Goal: Task Accomplishment & Management: Complete application form

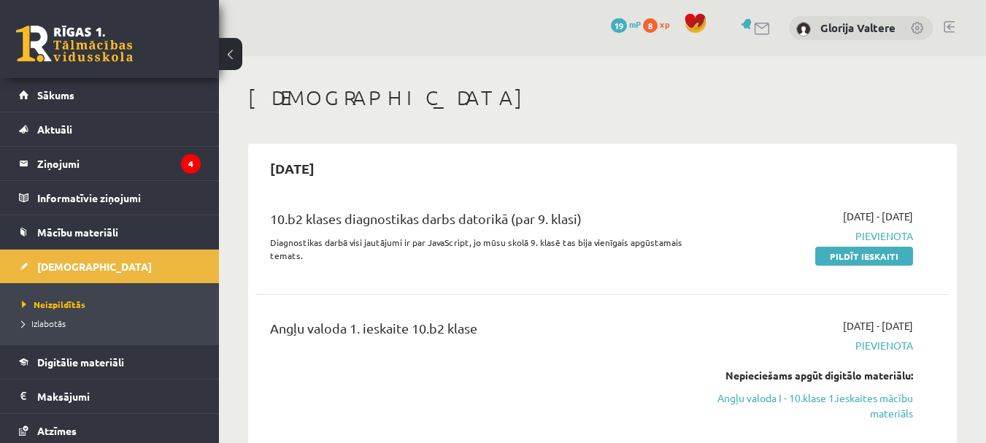
scroll to position [570, 0]
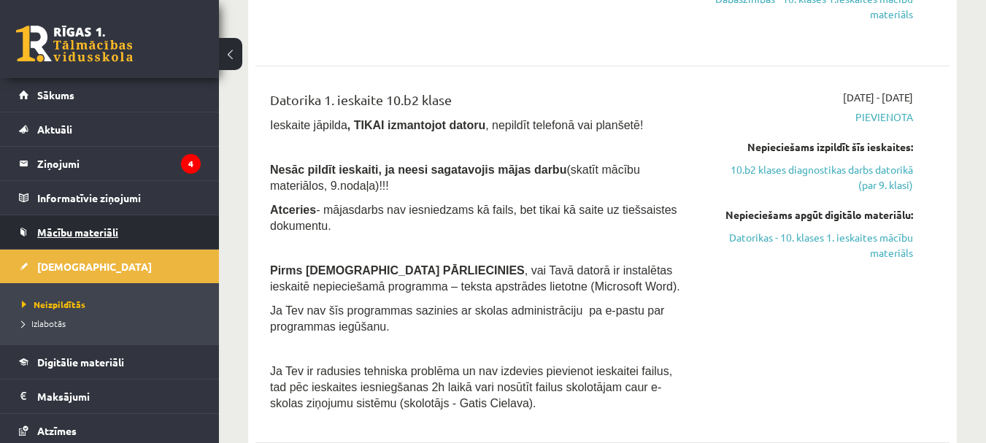
click at [102, 238] on link "Mācību materiāli" at bounding box center [110, 232] width 182 height 34
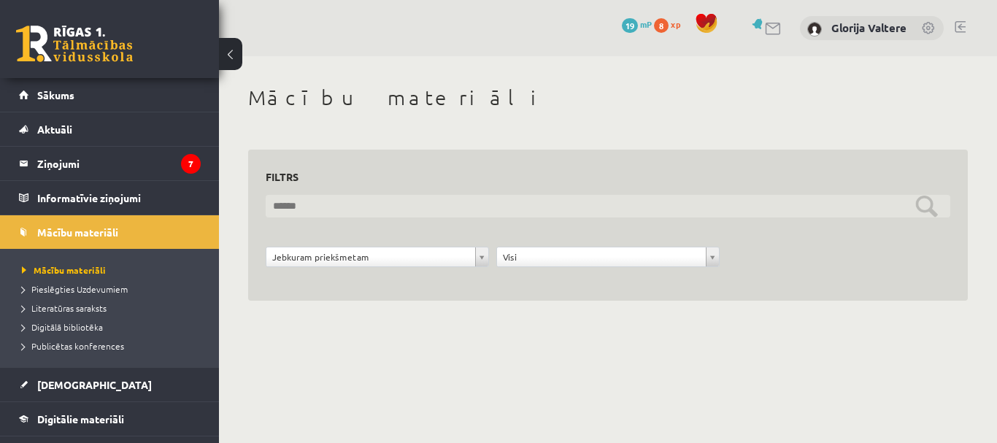
click at [328, 203] on input "text" at bounding box center [608, 206] width 685 height 23
click at [504, 209] on input "text" at bounding box center [608, 206] width 685 height 23
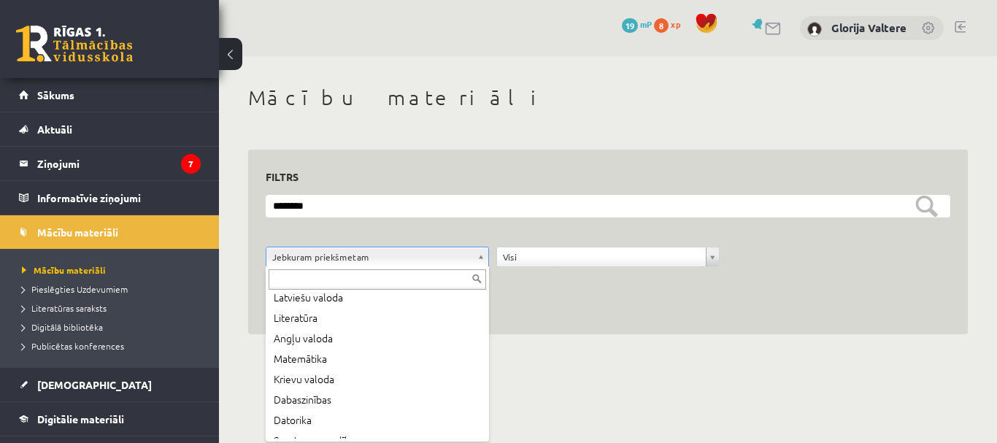
scroll to position [42, 0]
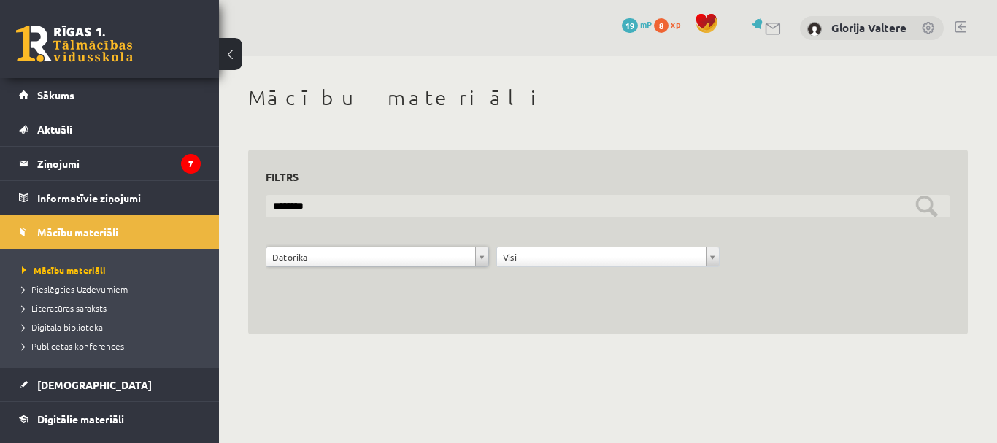
click at [534, 211] on input "********" at bounding box center [608, 206] width 685 height 23
type input "*"
type input "**********"
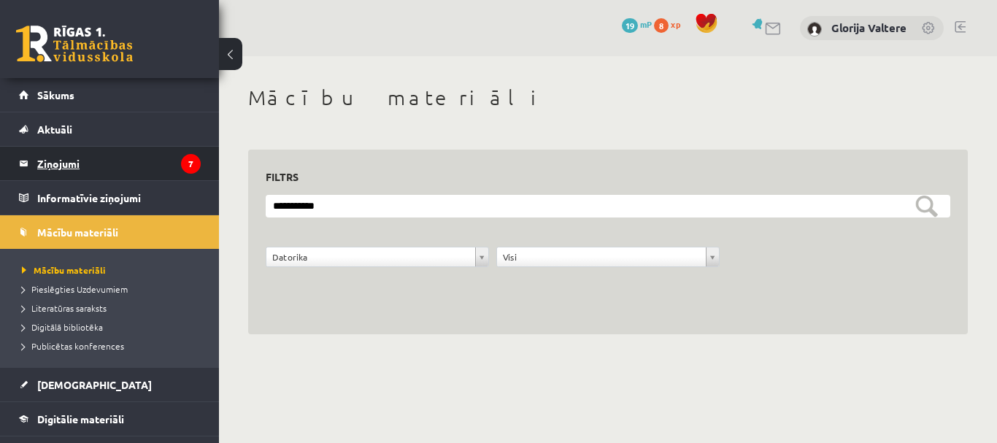
click at [163, 166] on legend "Ziņojumi 7" at bounding box center [118, 164] width 163 height 34
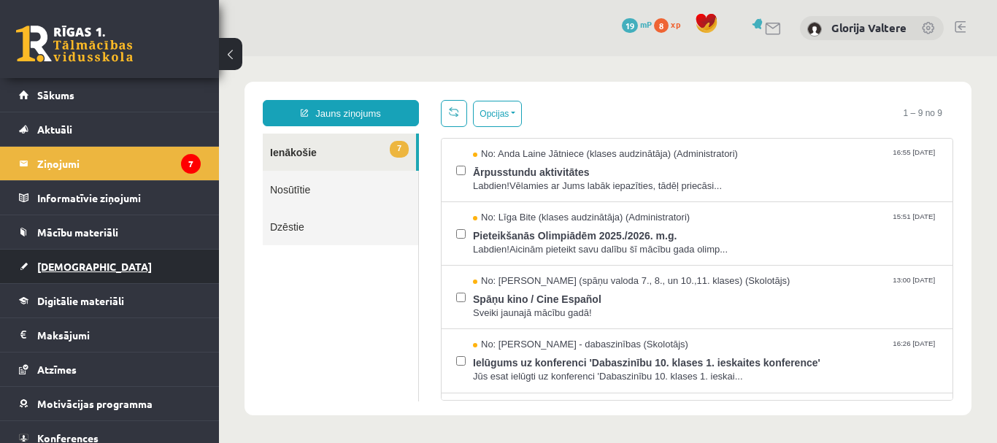
click at [134, 256] on link "[DEMOGRAPHIC_DATA]" at bounding box center [110, 267] width 182 height 34
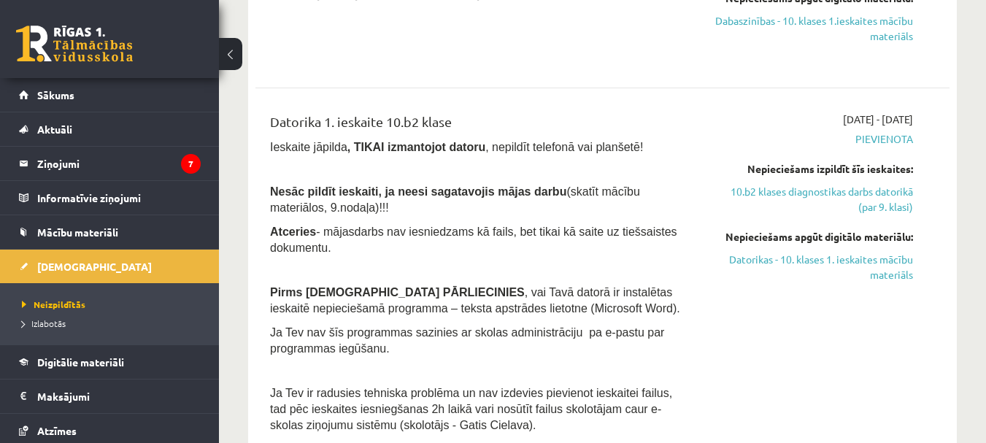
scroll to position [587, 0]
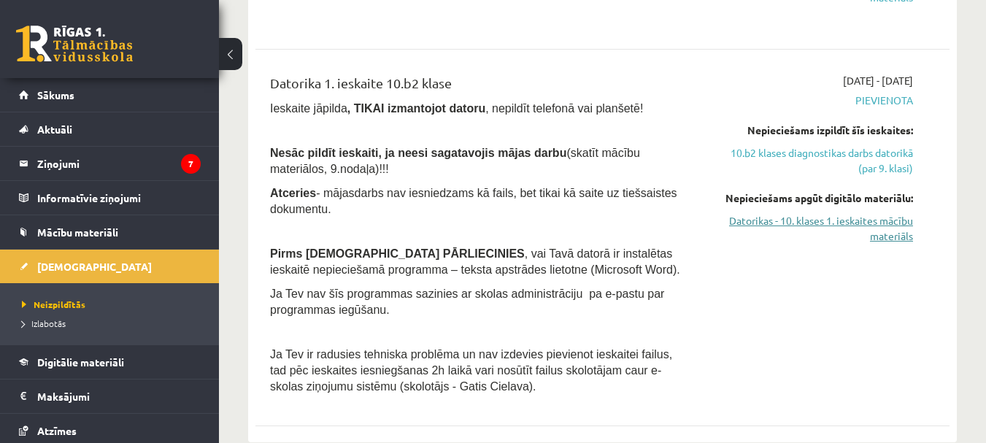
click at [825, 223] on link "Datorikas - 10. klases 1. ieskaites mācību materiāls" at bounding box center [813, 228] width 200 height 31
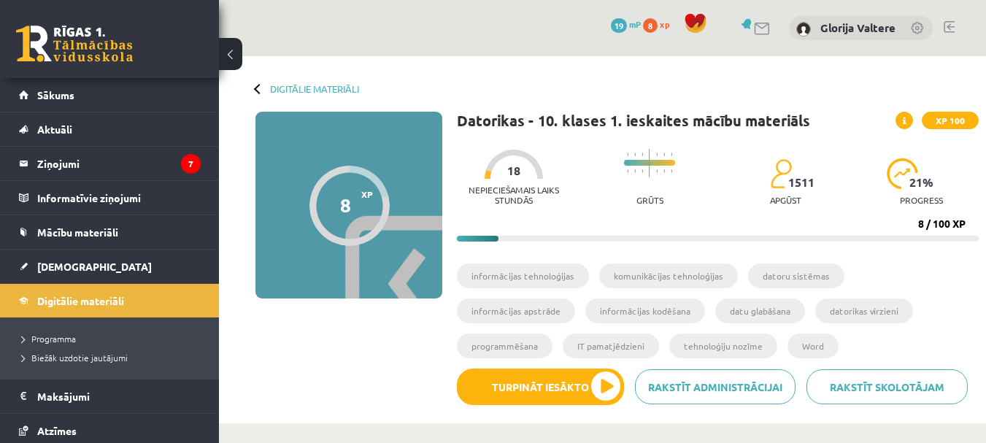
click at [253, 87] on div "Digitālie materiāli 8 XP XP 100 8 / 100 XP Datorikas - 10. klases 1. ieskaites …" at bounding box center [602, 239] width 767 height 367
click at [288, 90] on link "Digitālie materiāli" at bounding box center [314, 88] width 89 height 11
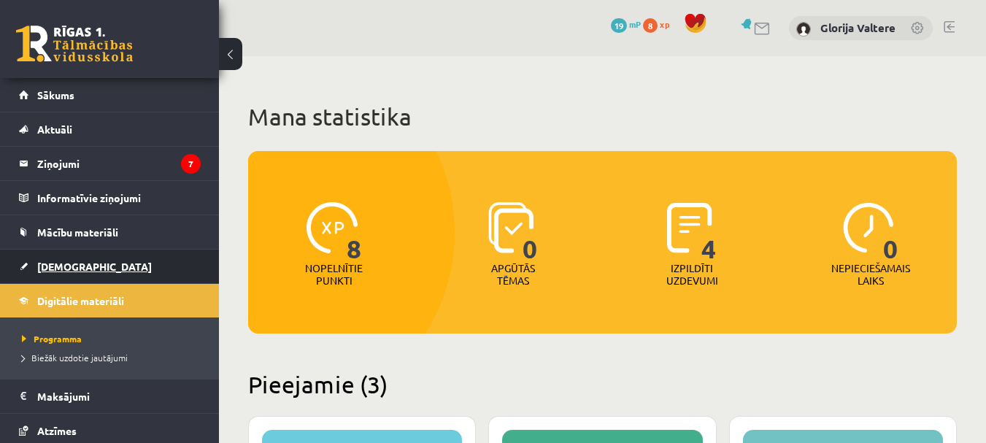
click at [105, 266] on link "[DEMOGRAPHIC_DATA]" at bounding box center [110, 267] width 182 height 34
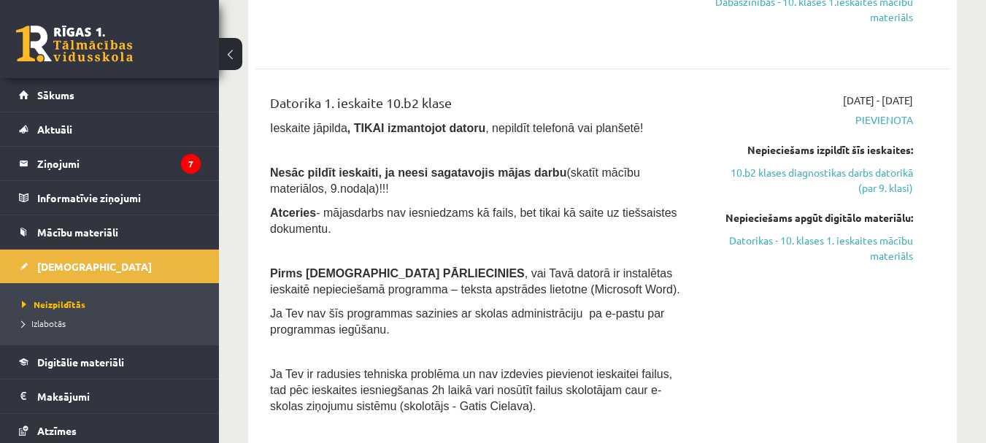
scroll to position [587, 0]
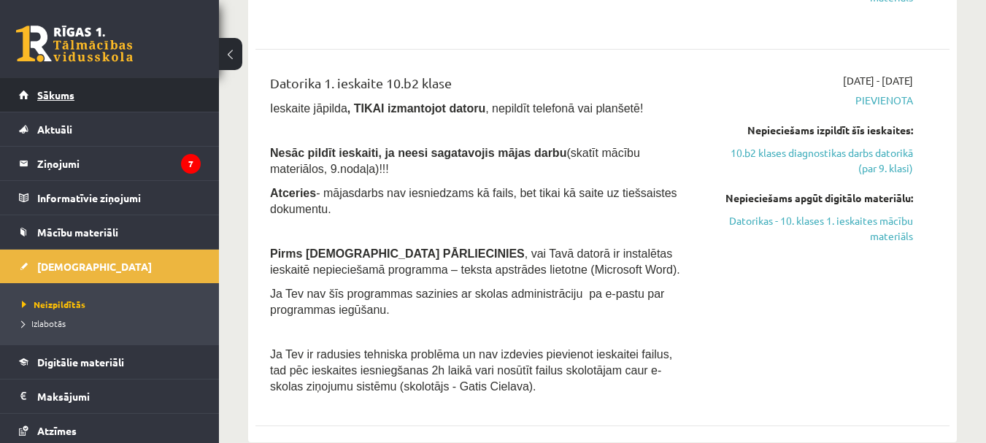
click at [82, 103] on link "Sākums" at bounding box center [110, 95] width 182 height 34
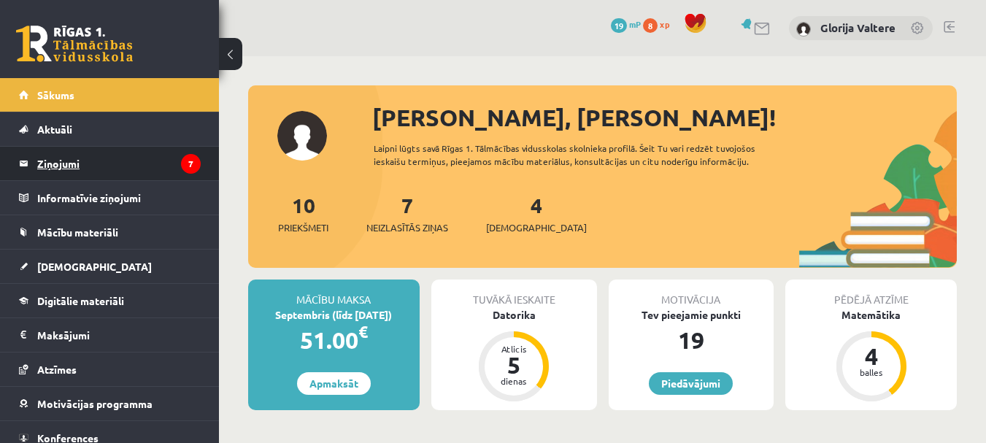
click at [131, 169] on legend "Ziņojumi 7" at bounding box center [118, 164] width 163 height 34
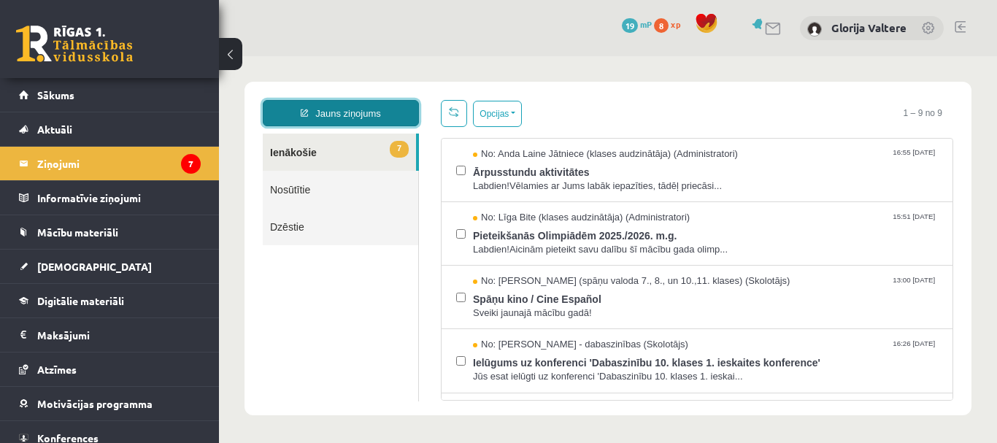
click at [342, 114] on link "Jauns ziņojums" at bounding box center [341, 113] width 156 height 26
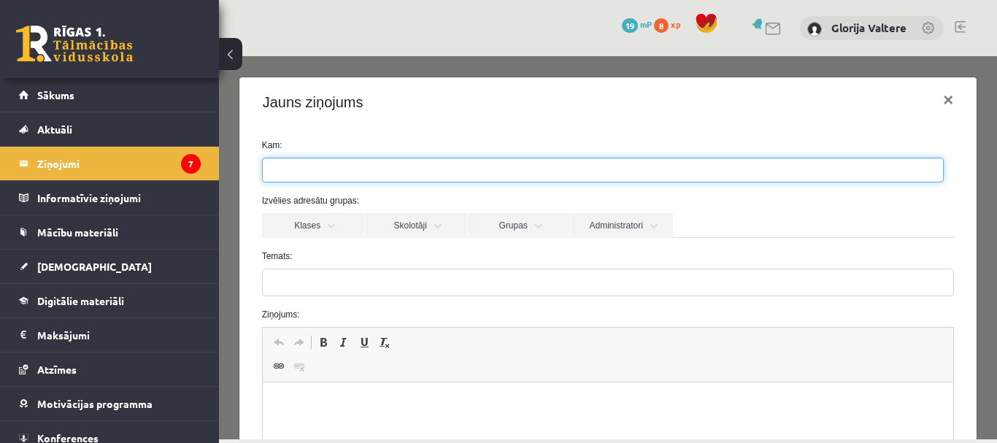
click at [416, 171] on ul at bounding box center [603, 169] width 680 height 23
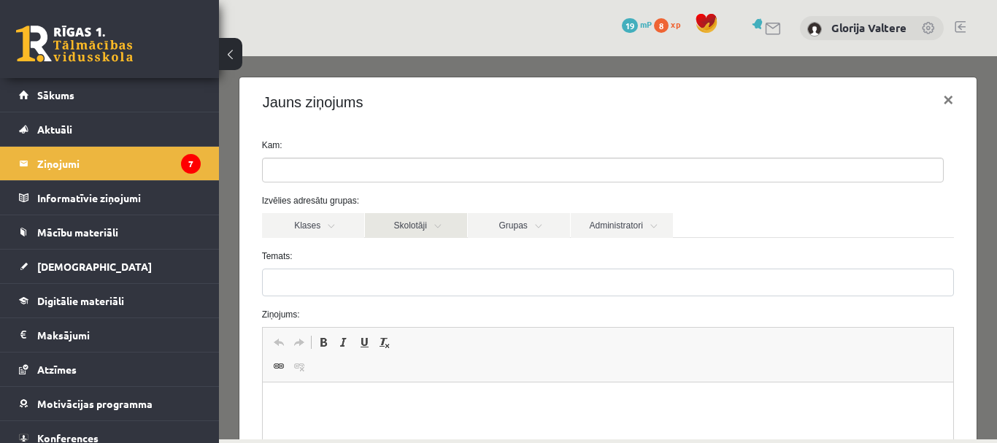
click at [409, 217] on link "Skolotāji" at bounding box center [416, 225] width 102 height 25
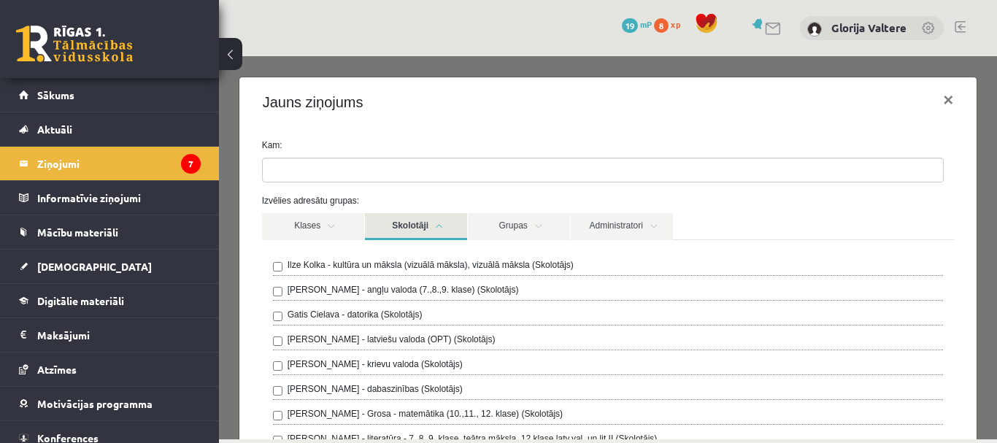
click at [377, 313] on label "Gatis Cielava - datorika (Skolotājs)" at bounding box center [355, 314] width 135 height 13
click at [508, 126] on div "Jauns ziņojums ×" at bounding box center [608, 102] width 738 height 50
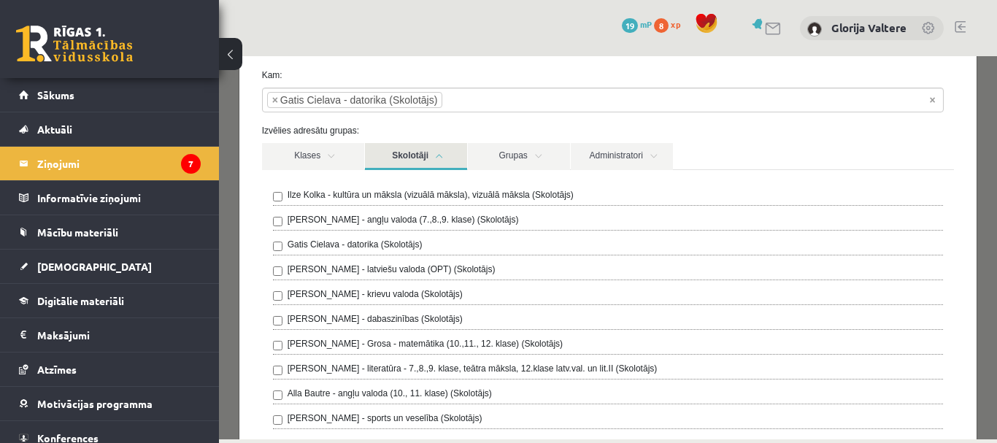
scroll to position [70, 0]
click at [404, 155] on link "Skolotāji" at bounding box center [416, 156] width 102 height 27
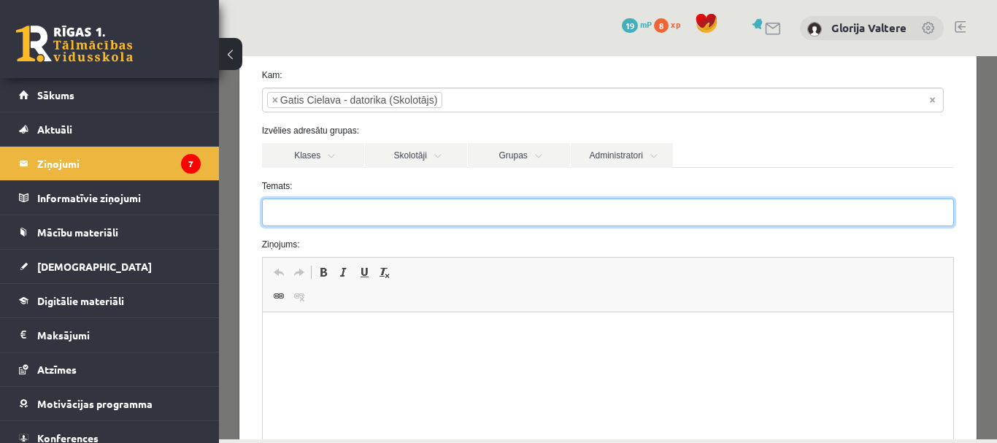
click at [432, 221] on input "Temats:" at bounding box center [608, 213] width 693 height 28
type input "**********"
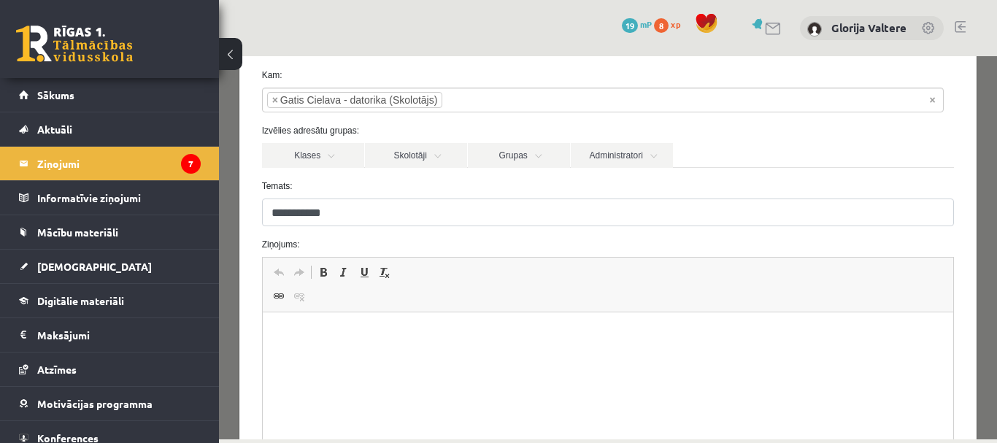
click at [392, 352] on html at bounding box center [607, 334] width 691 height 45
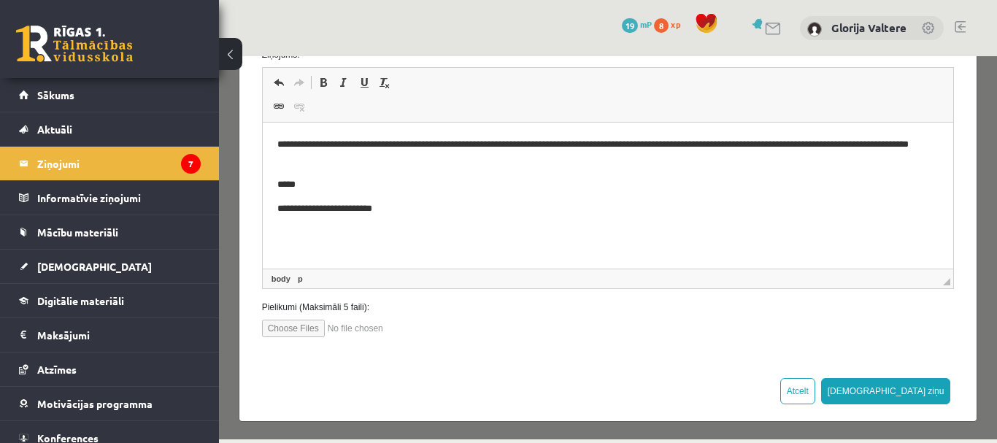
scroll to position [263, 0]
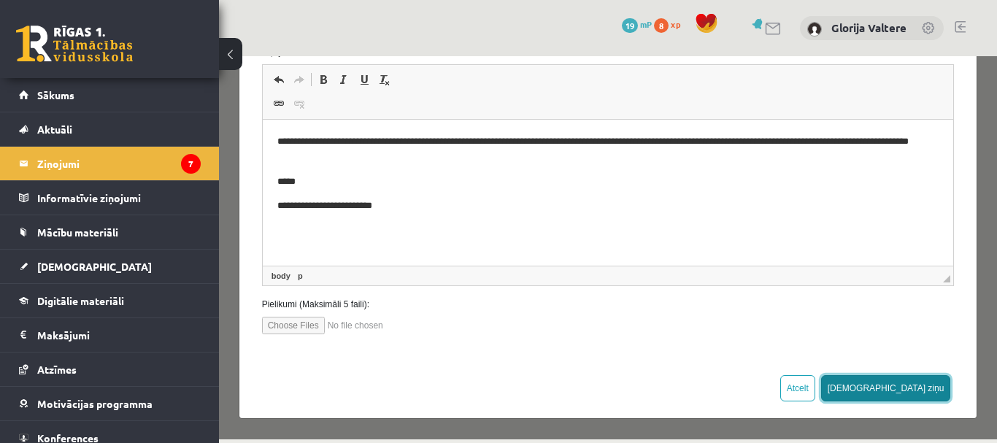
click at [916, 383] on button "Sūtīt ziņu" at bounding box center [886, 388] width 130 height 26
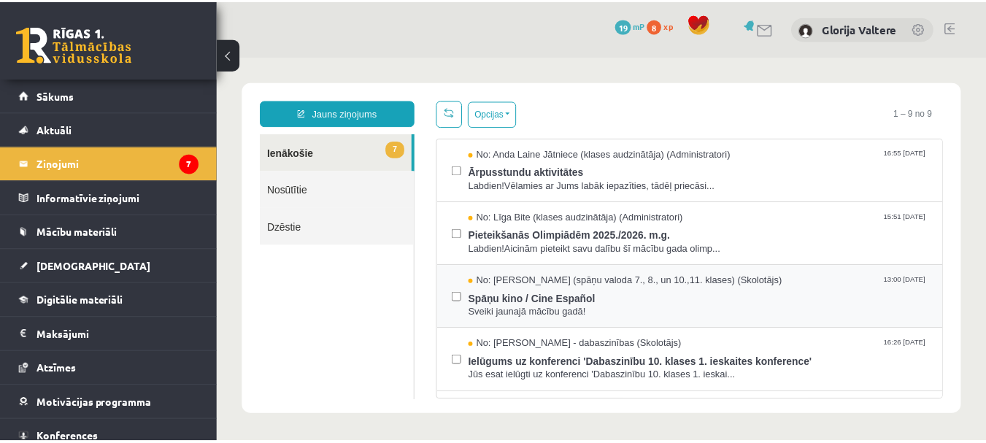
scroll to position [0, 0]
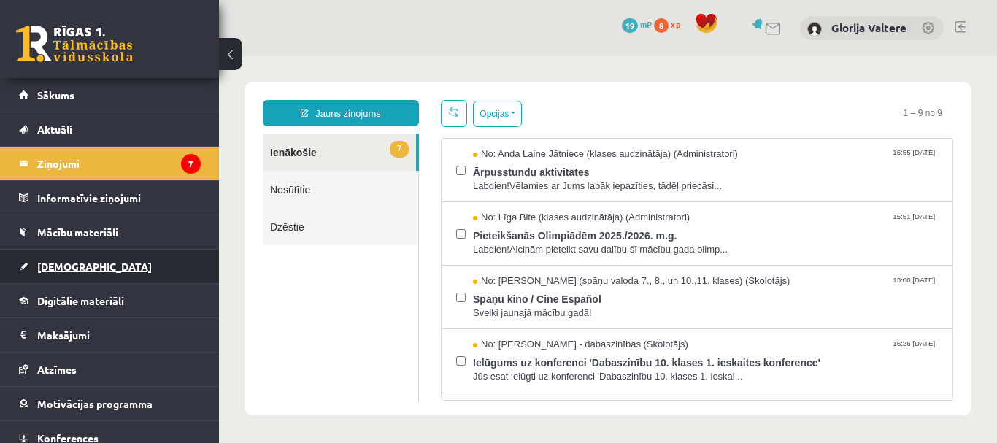
click at [125, 271] on link "[DEMOGRAPHIC_DATA]" at bounding box center [110, 267] width 182 height 34
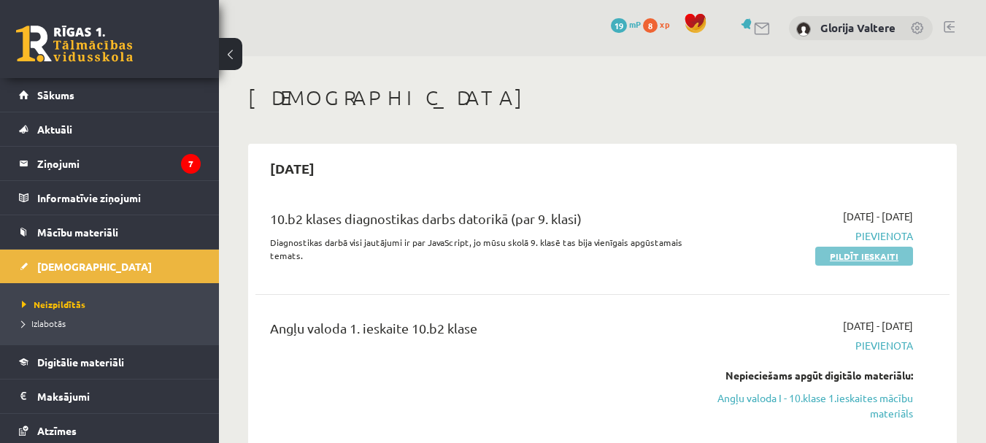
click at [860, 250] on link "Pildīt ieskaiti" at bounding box center [864, 256] width 98 height 19
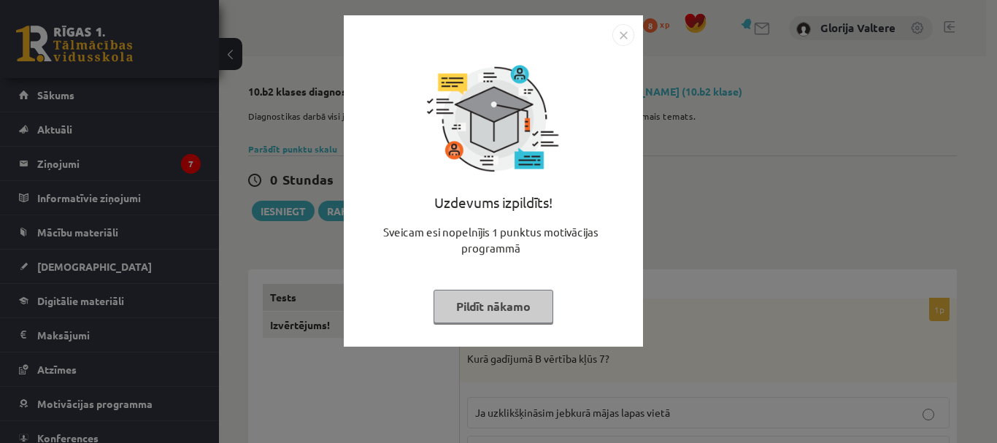
click at [528, 307] on button "Pildīt nākamo" at bounding box center [494, 307] width 120 height 34
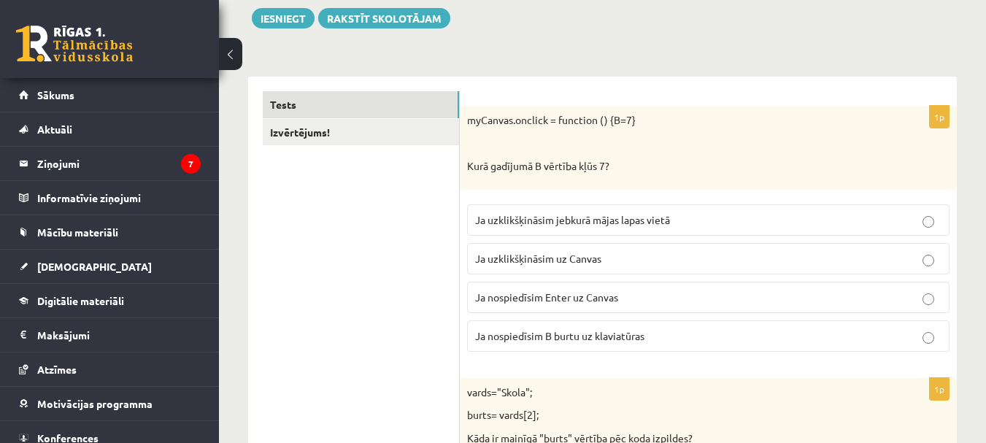
scroll to position [207, 0]
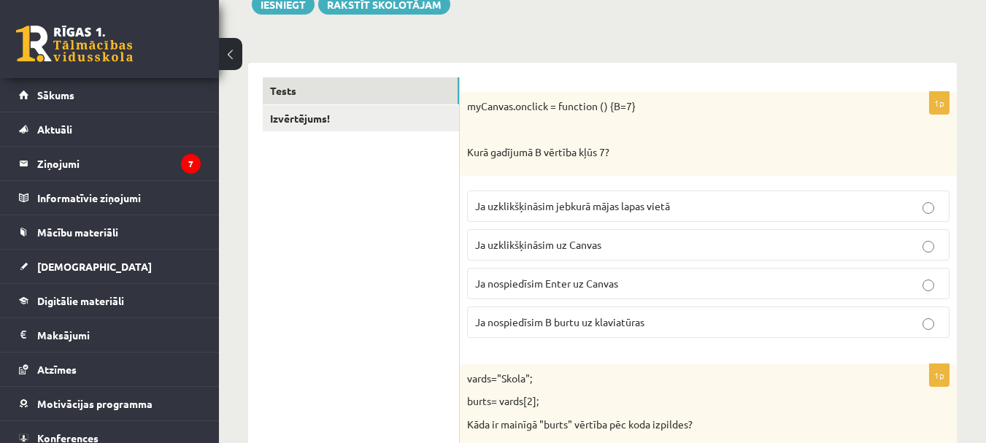
click at [665, 279] on p "Ja nospiedīsim Enter uz Canvas" at bounding box center [708, 283] width 466 height 15
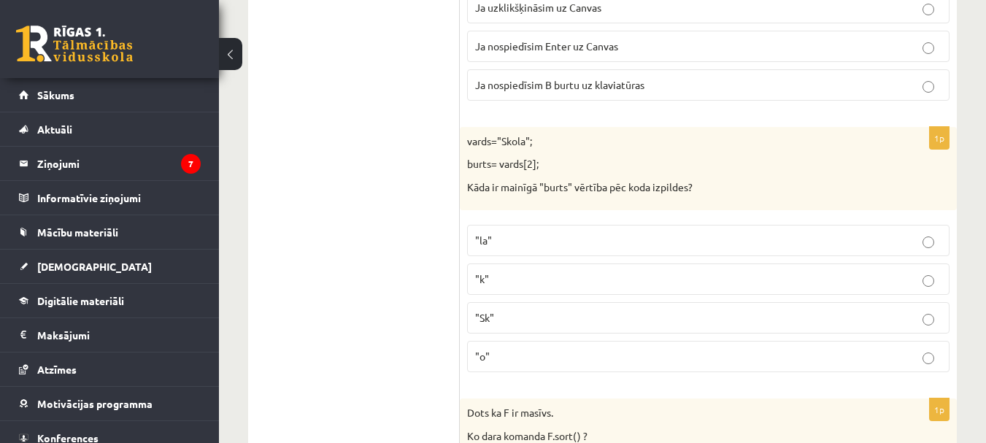
scroll to position [458, 0]
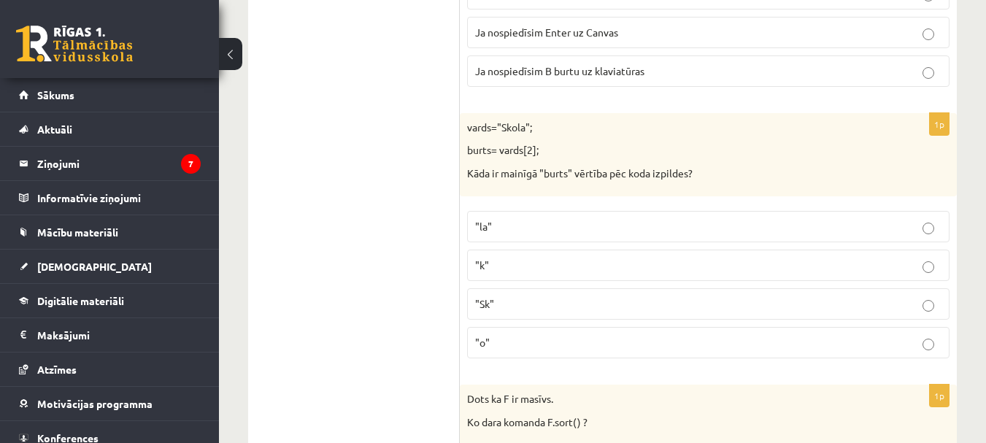
click at [647, 355] on label ""o"" at bounding box center [708, 342] width 482 height 31
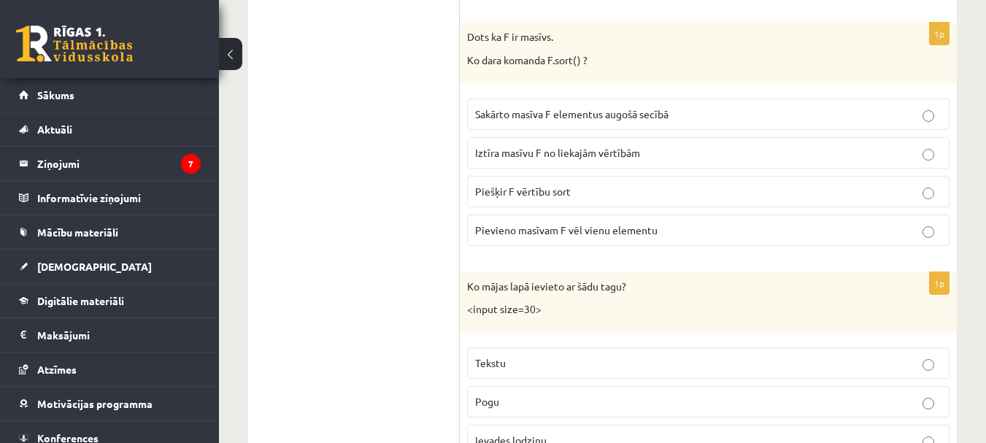
scroll to position [764, 0]
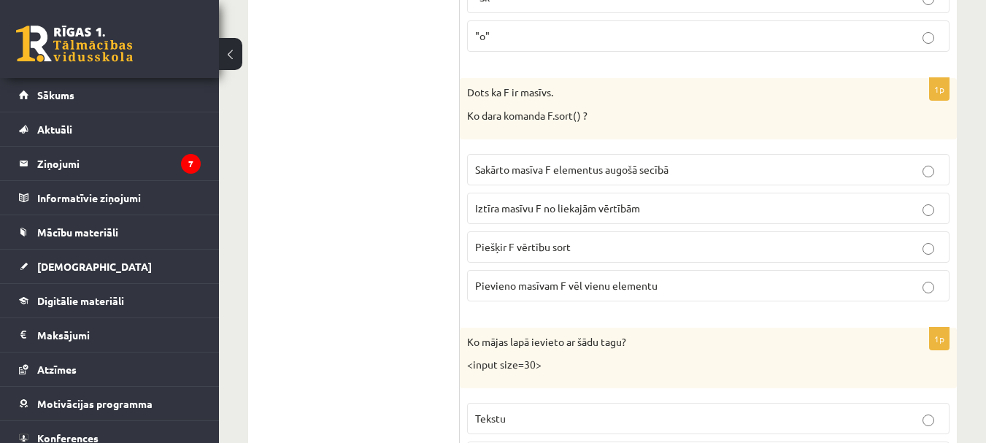
click at [649, 166] on span "Sakārto masīva F elementus augošā secībā" at bounding box center [571, 169] width 193 height 13
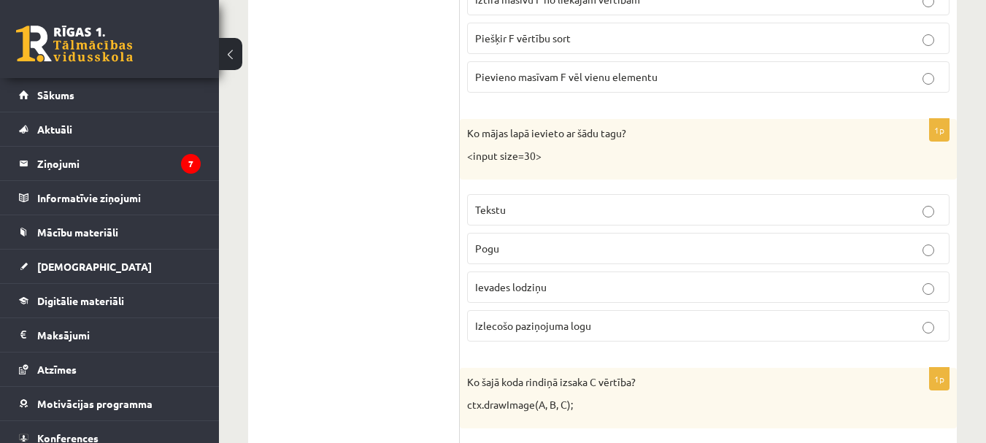
scroll to position [987, 0]
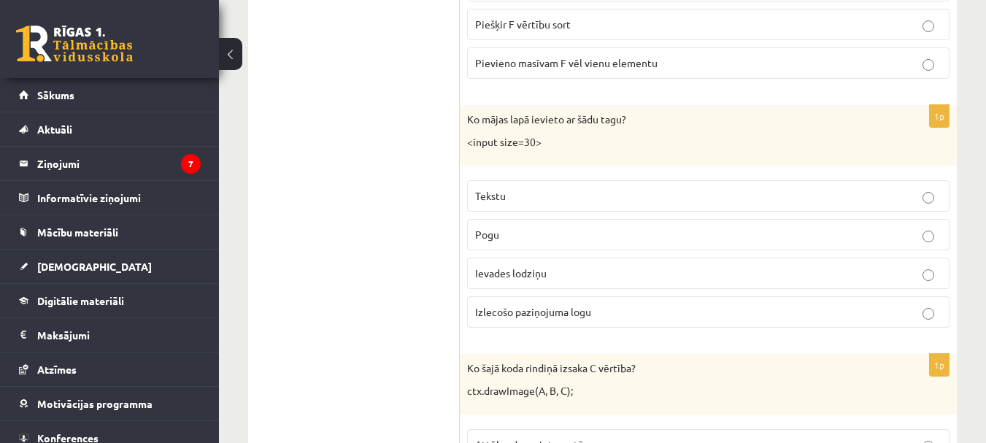
click at [764, 206] on label "Tekstu" at bounding box center [708, 195] width 482 height 31
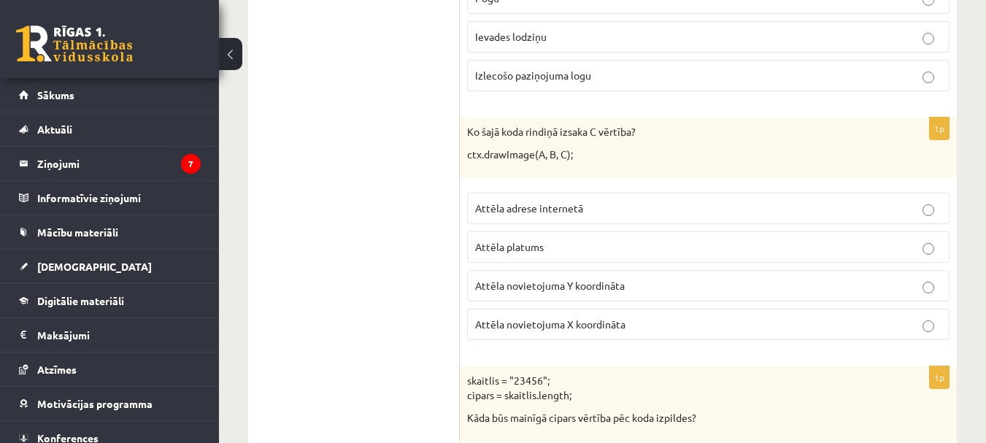
scroll to position [1237, 0]
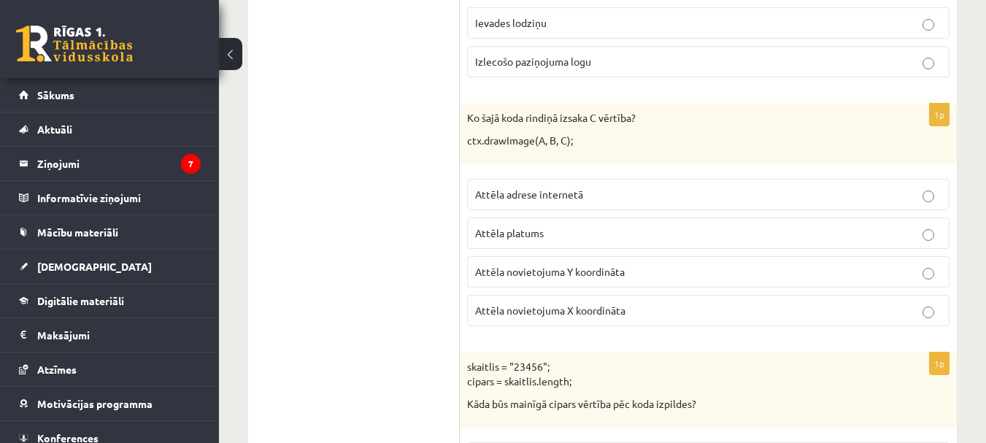
click at [623, 233] on p "Attēla platums" at bounding box center [708, 233] width 466 height 15
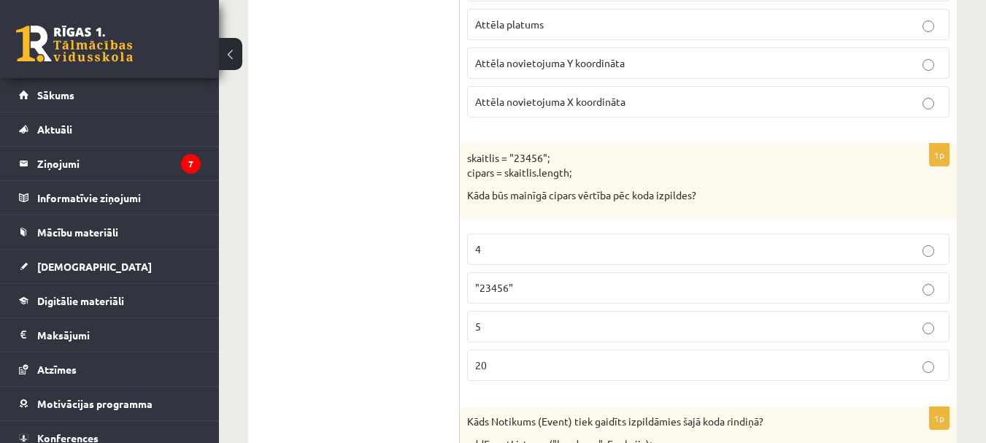
scroll to position [1460, 0]
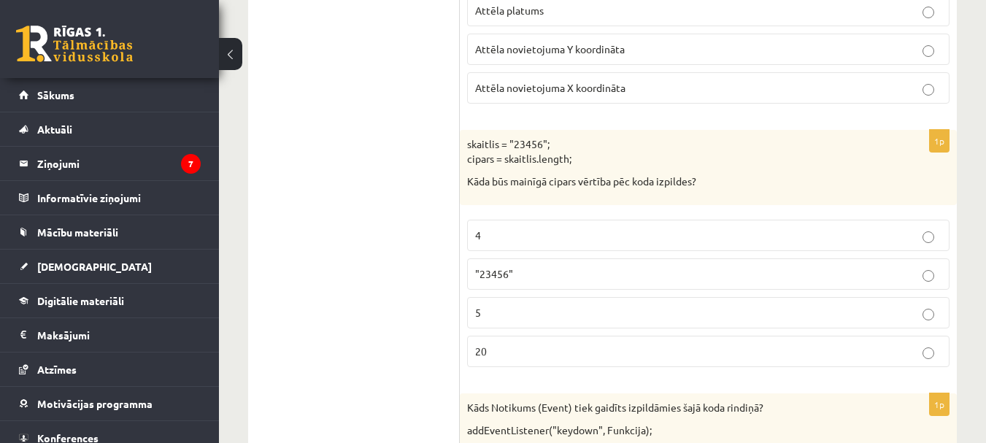
click at [692, 270] on p ""23456"" at bounding box center [708, 273] width 466 height 15
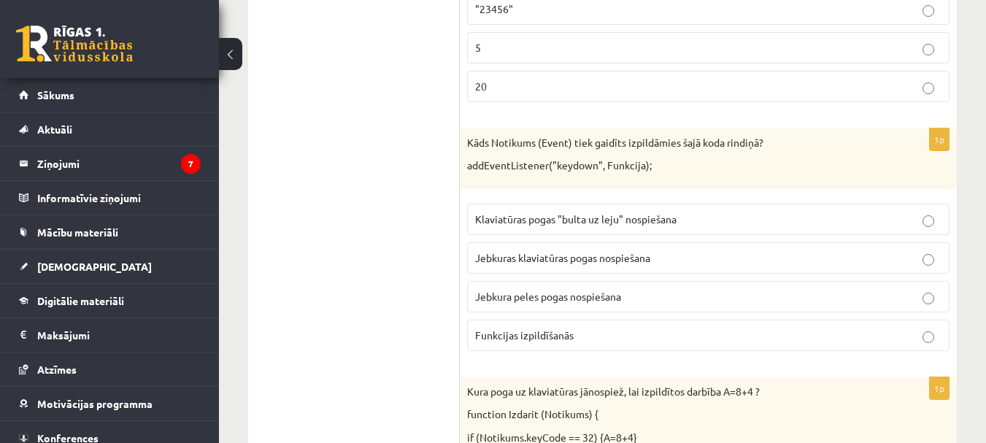
scroll to position [1711, 0]
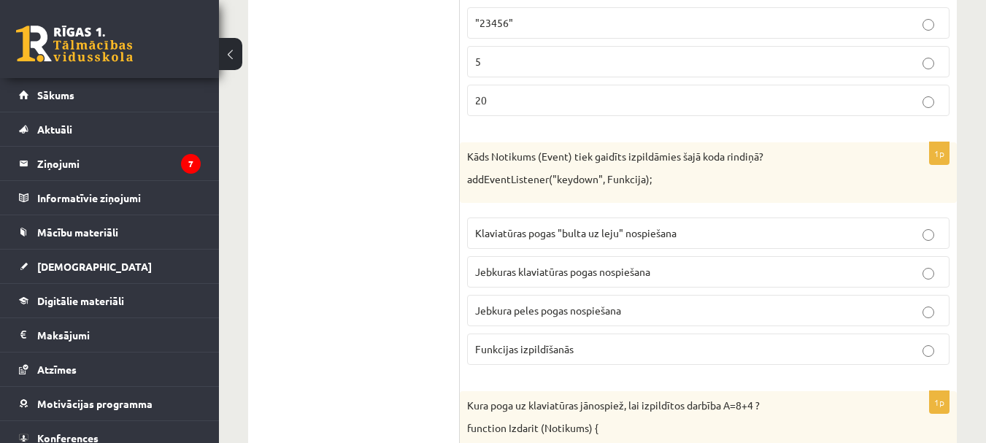
click at [871, 281] on label "Jebkuras klaviatūras pogas nospiešana" at bounding box center [708, 271] width 482 height 31
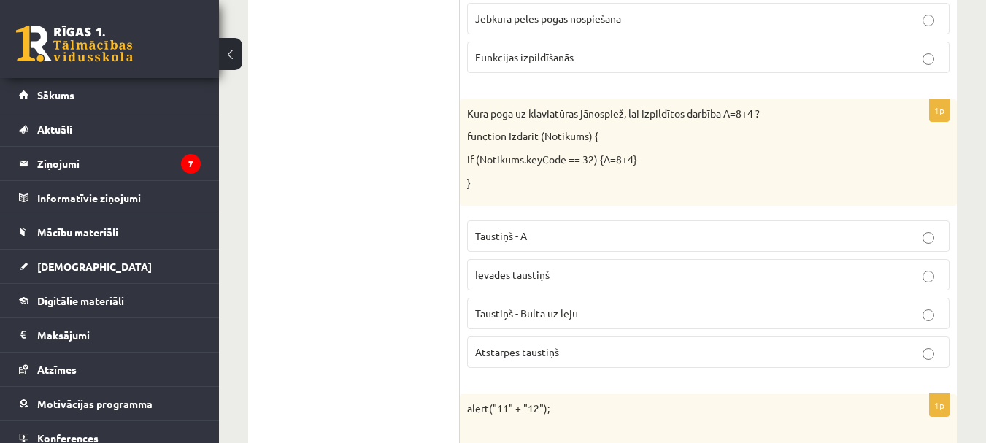
scroll to position [2017, 0]
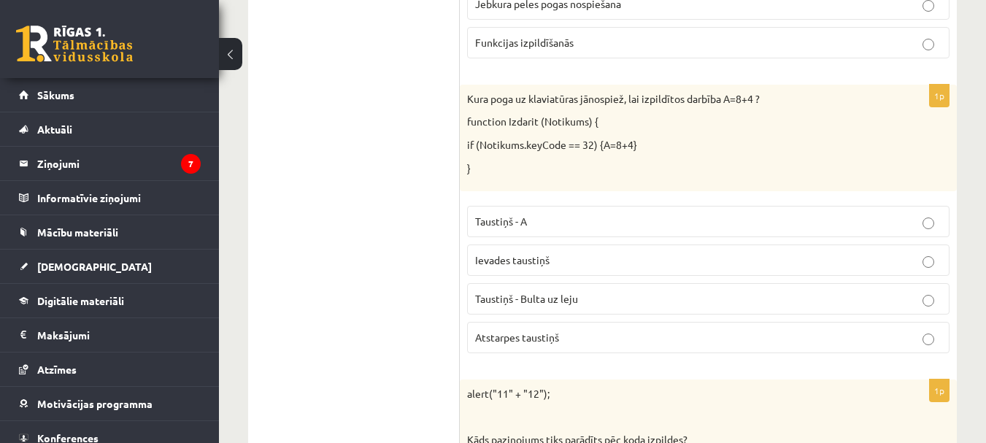
click at [741, 304] on p "Taustiņš - Bulta uz leju" at bounding box center [708, 298] width 466 height 15
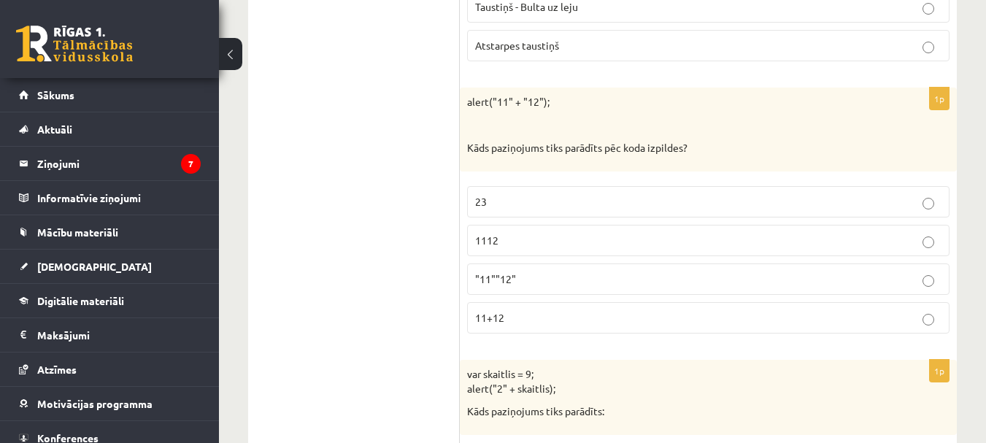
scroll to position [2323, 0]
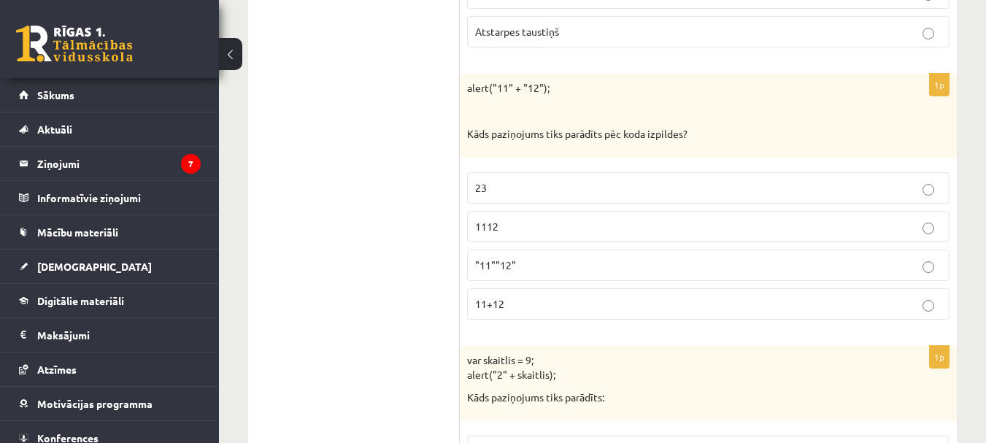
click at [532, 179] on label "23" at bounding box center [708, 187] width 482 height 31
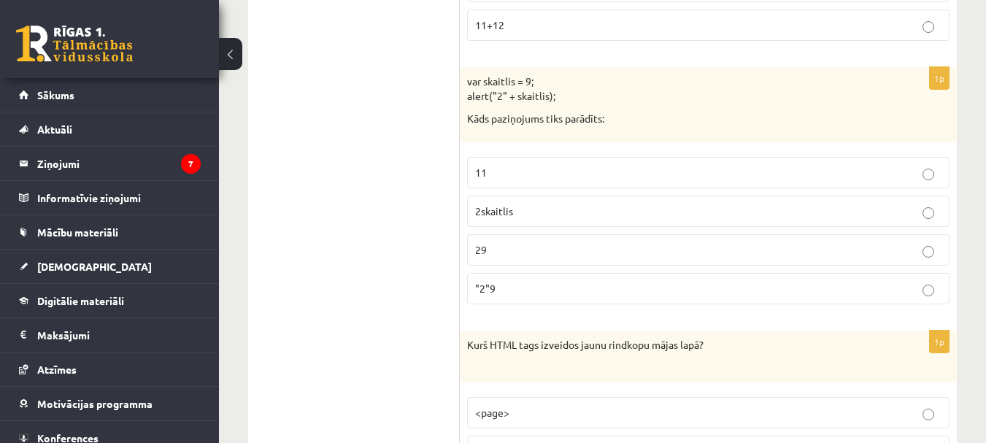
scroll to position [2616, 0]
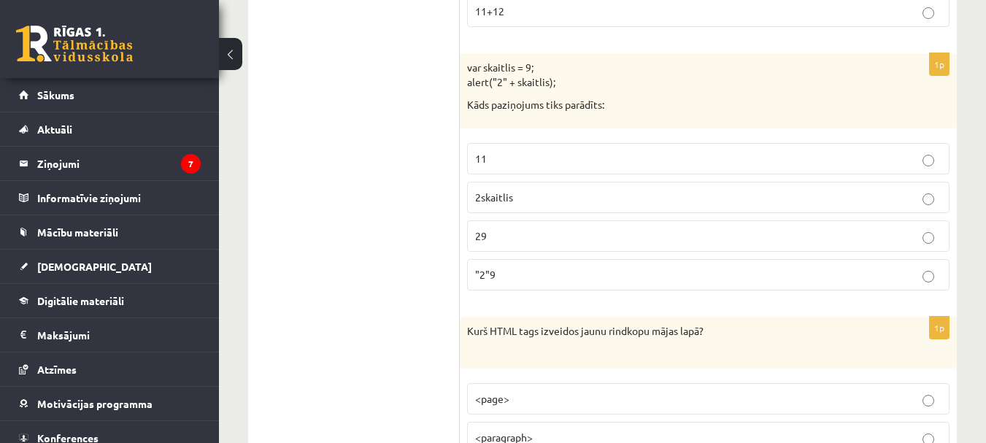
click at [613, 236] on p "29" at bounding box center [708, 235] width 466 height 15
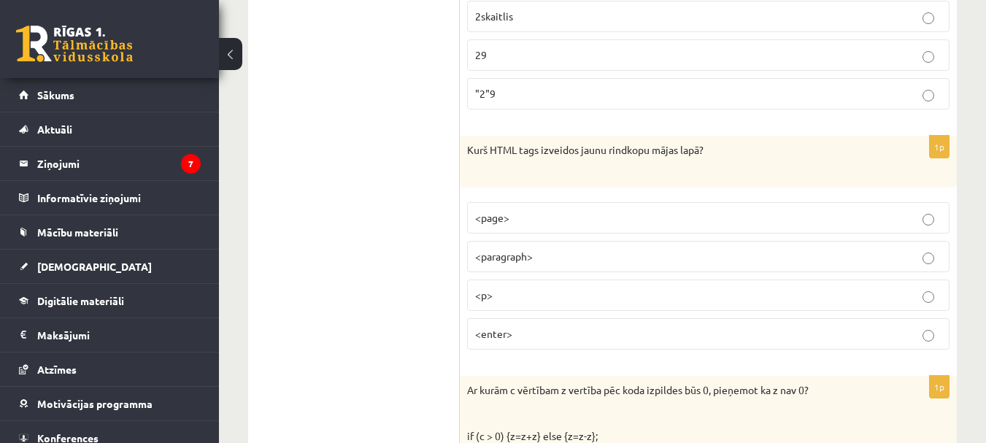
scroll to position [2811, 0]
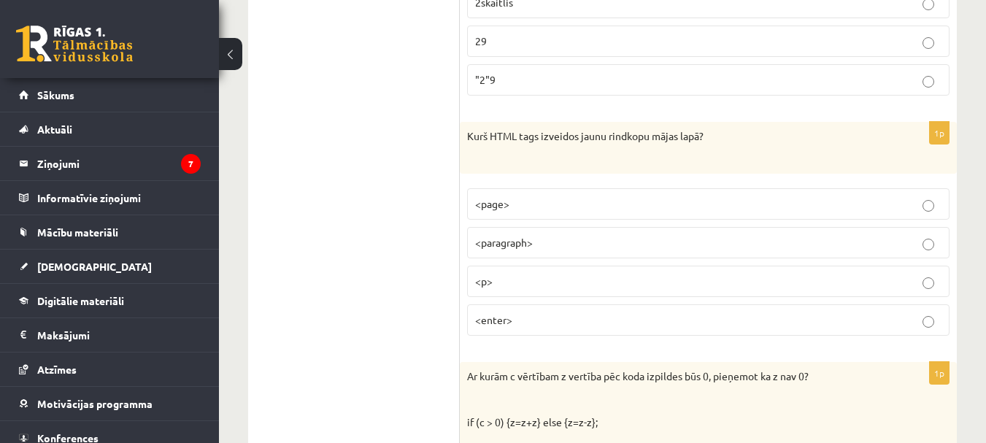
click at [591, 317] on p "<enter>" at bounding box center [708, 319] width 466 height 15
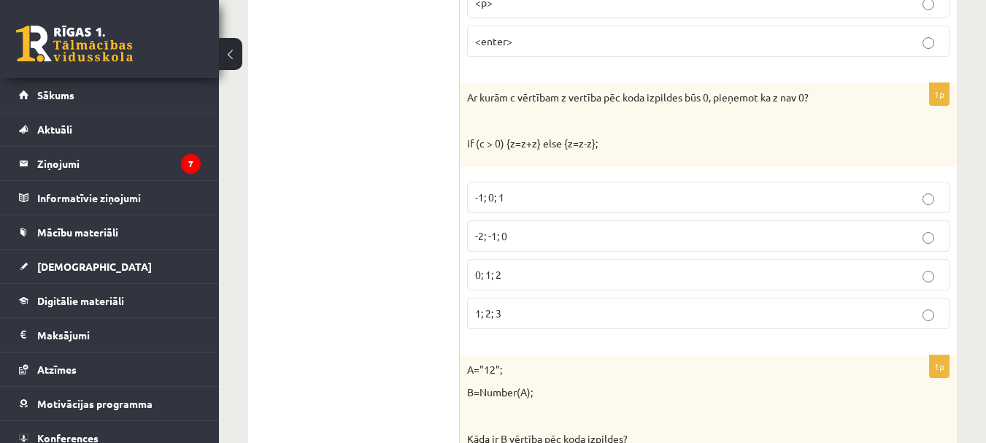
scroll to position [3103, 0]
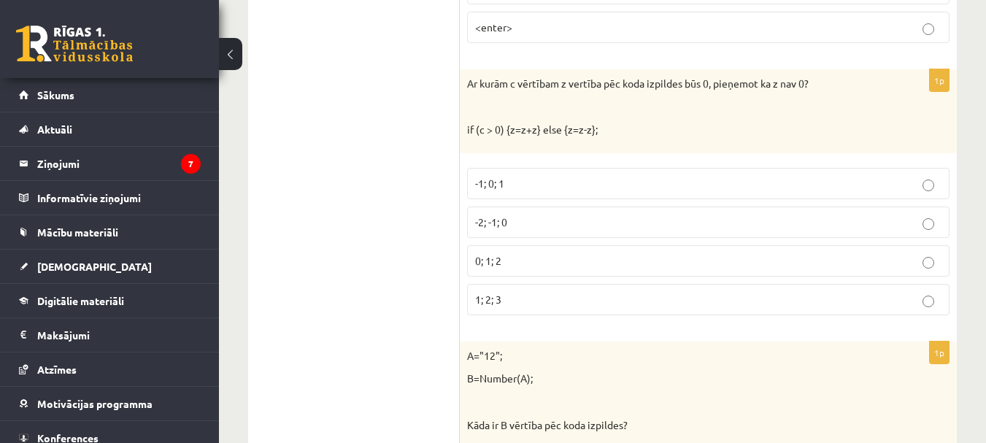
click at [663, 182] on p "-1; 0; 1" at bounding box center [708, 183] width 466 height 15
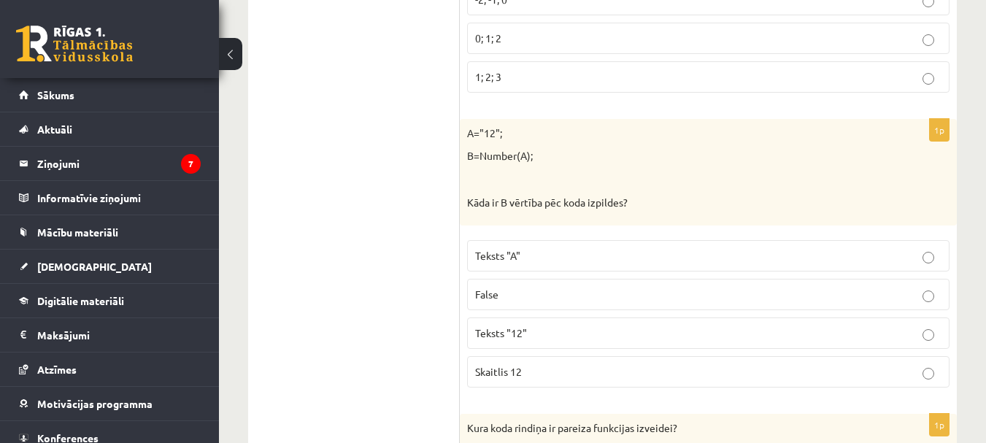
scroll to position [3354, 0]
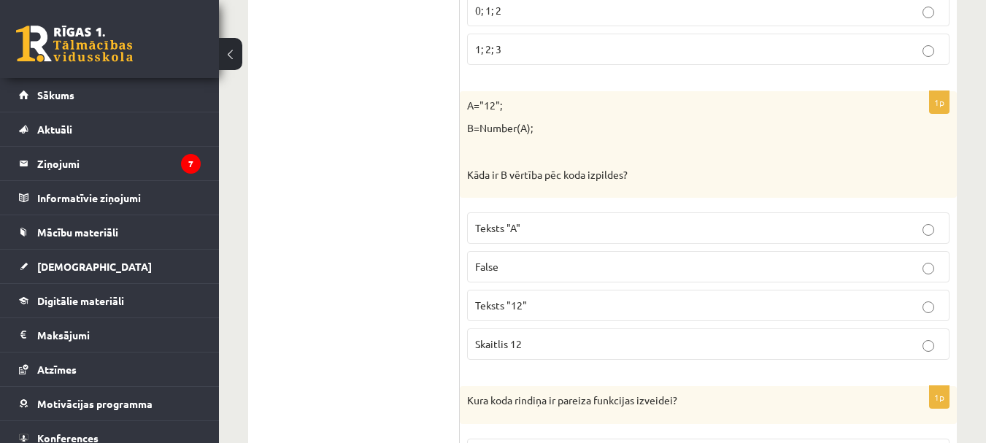
click at [757, 354] on label "Skaitlis 12" at bounding box center [708, 343] width 482 height 31
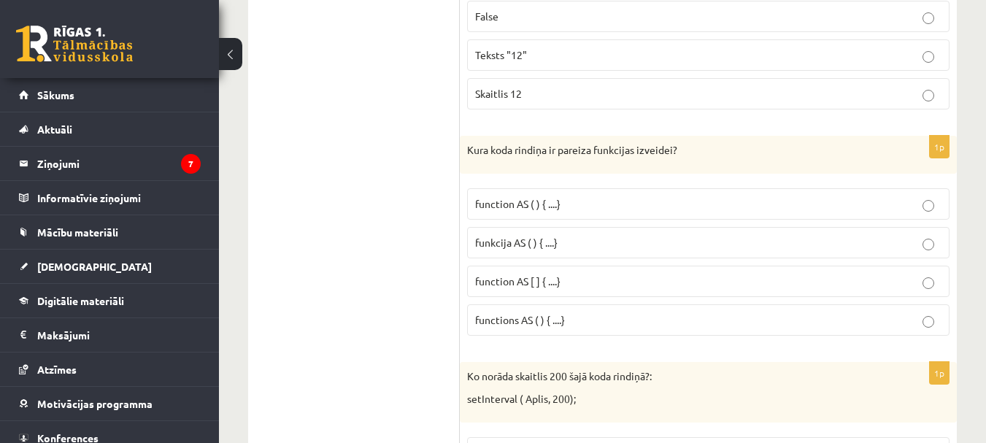
scroll to position [3619, 0]
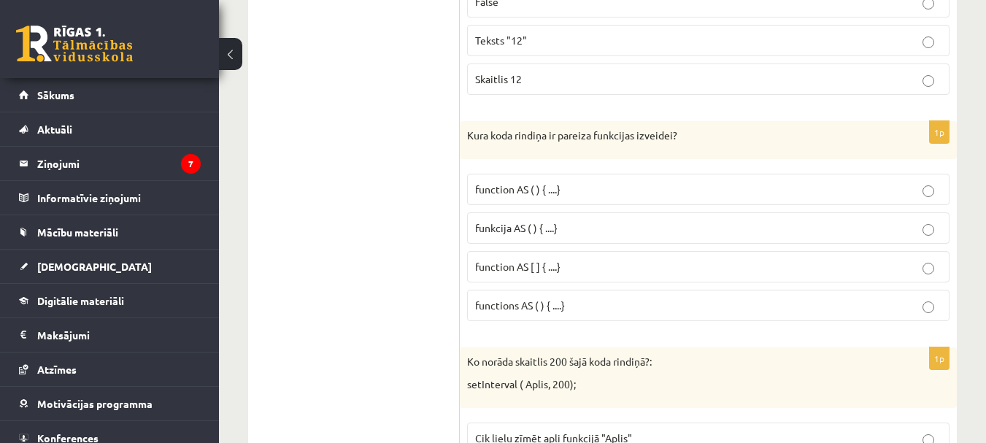
click at [562, 197] on p "function AS ( ) { ....}" at bounding box center [708, 189] width 466 height 15
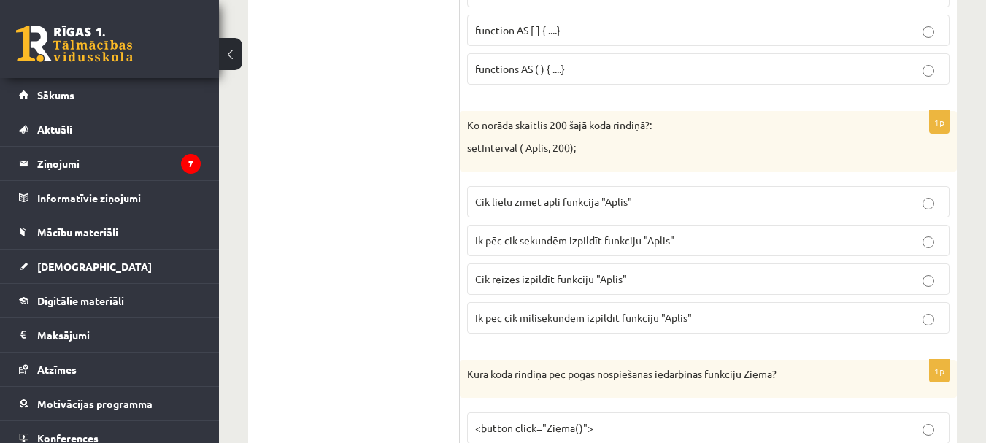
scroll to position [3869, 0]
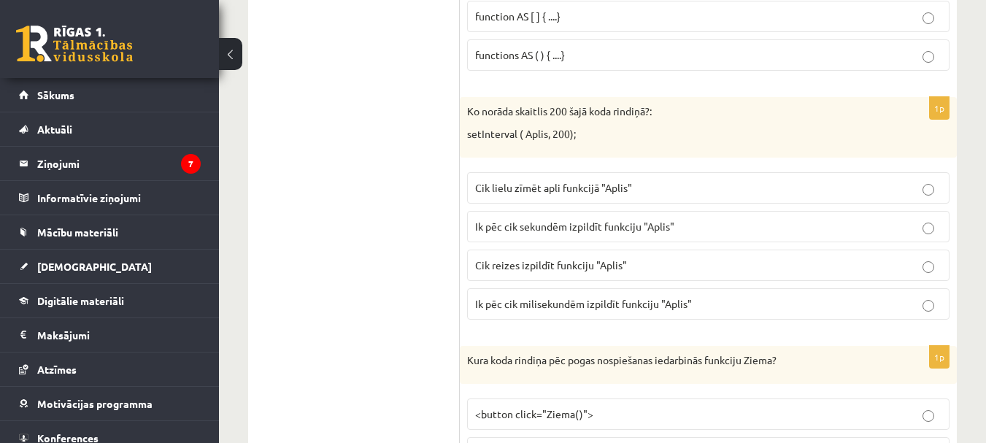
click at [704, 301] on p "Ik pēc cik milisekundēm izpildīt funkciju "Aplis"" at bounding box center [708, 303] width 466 height 15
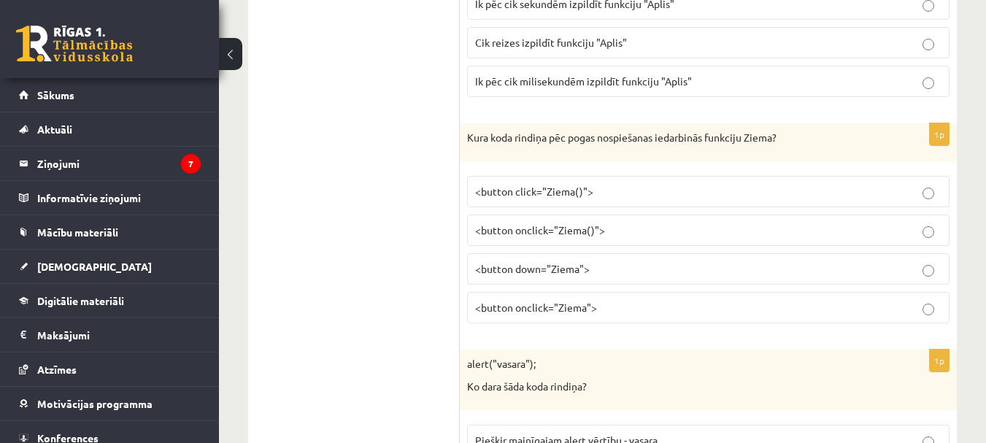
scroll to position [4105, 0]
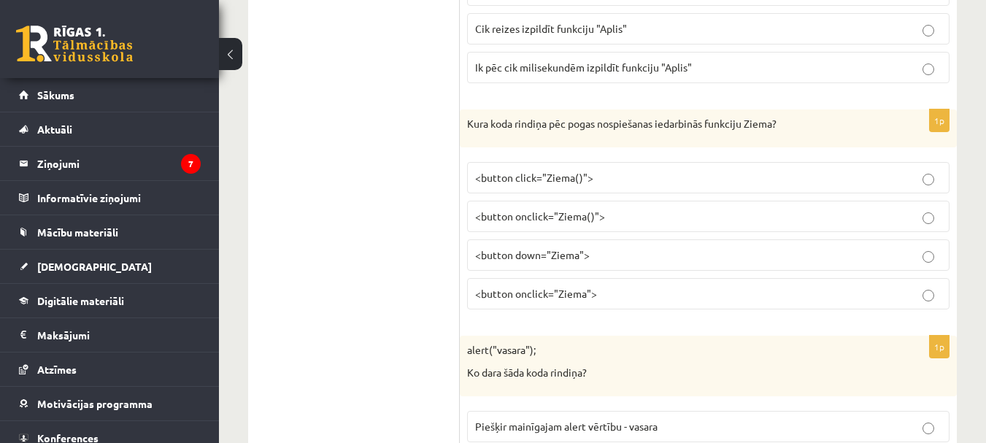
click at [639, 182] on p "<button click="Ziema()">" at bounding box center [708, 177] width 466 height 15
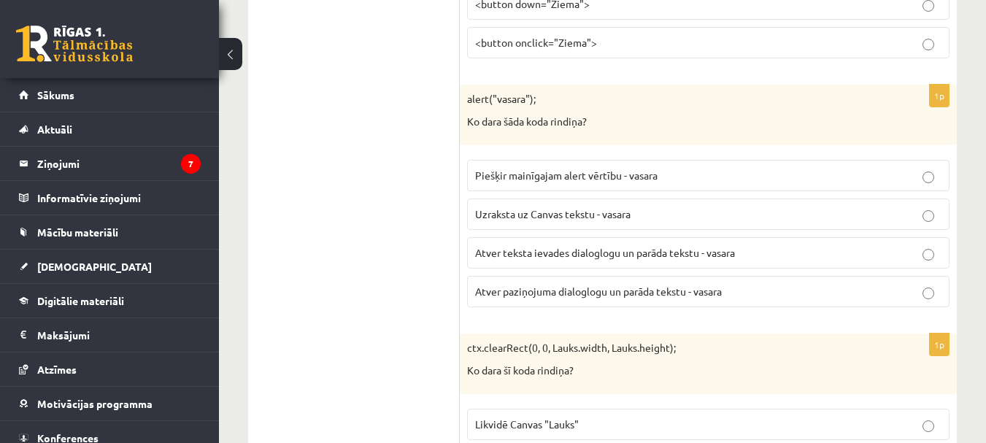
scroll to position [4343, 0]
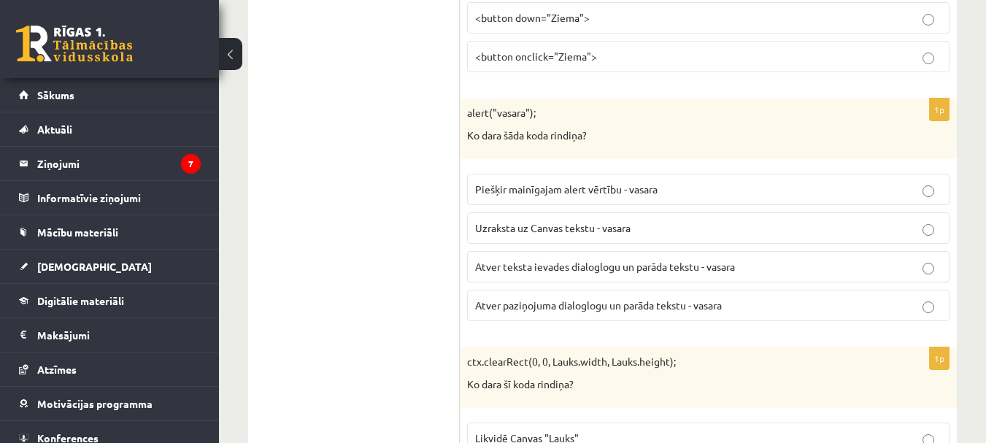
click at [688, 297] on label "Atver paziņojuma dialoglogu un parāda tekstu - vasara" at bounding box center [708, 305] width 482 height 31
click at [721, 271] on span "Atver teksta ievades dialoglogu un parāda tekstu - vasara" at bounding box center [605, 266] width 260 height 13
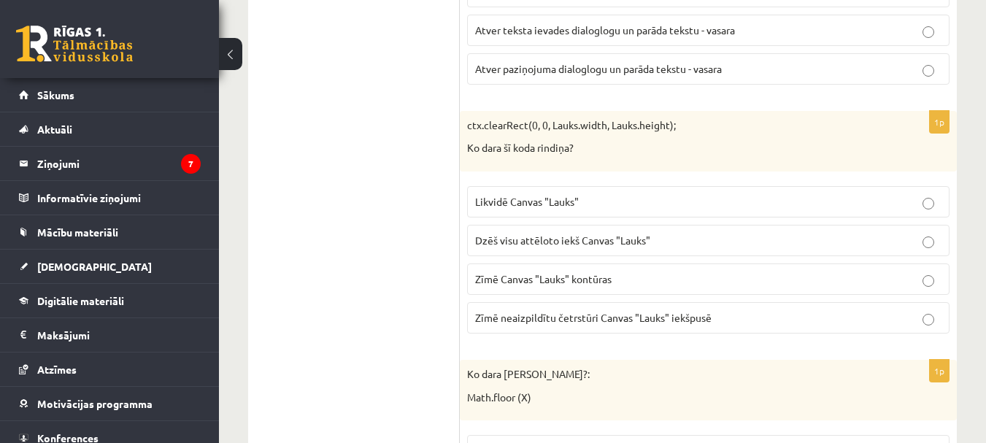
scroll to position [4593, 0]
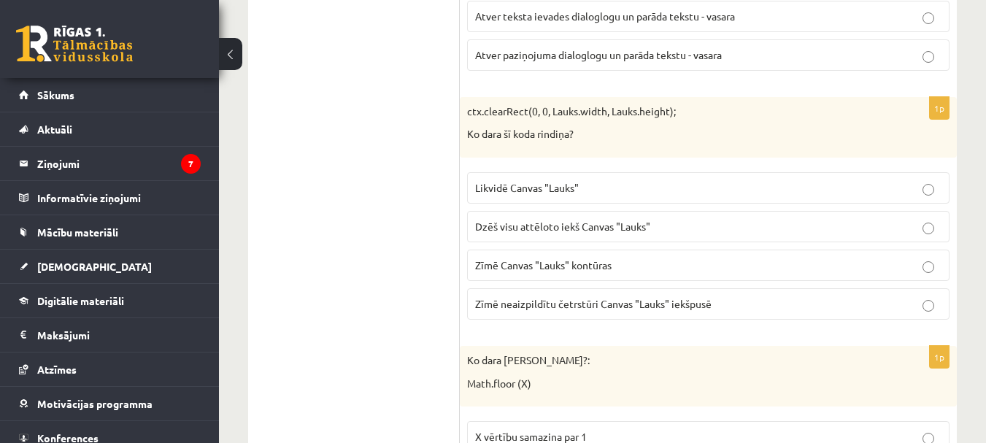
click at [613, 224] on span "Dzēš visu attēloto iekš Canvas "Lauks"" at bounding box center [562, 226] width 175 height 13
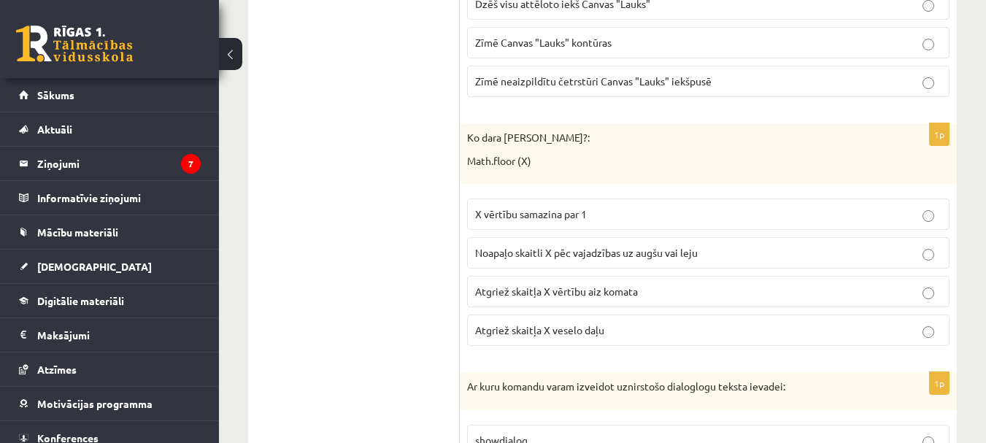
scroll to position [4829, 0]
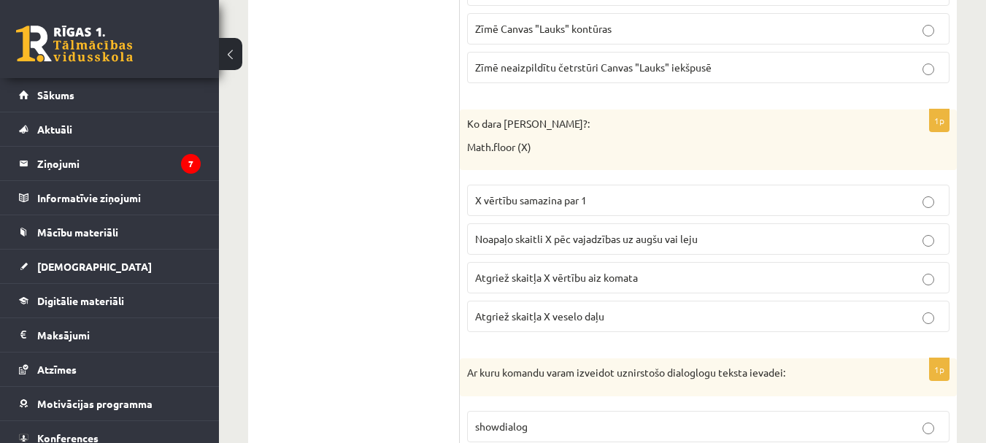
click at [584, 315] on span "Atgriež skaitļa X veselo daļu" at bounding box center [539, 315] width 129 height 13
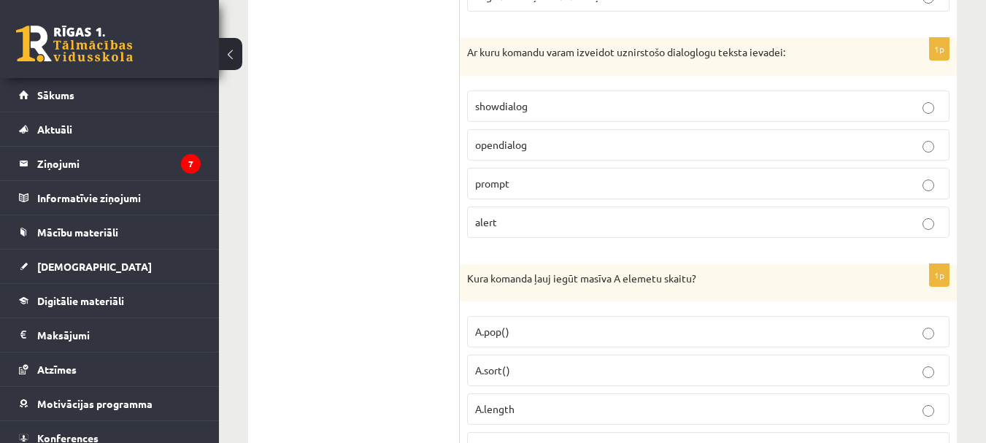
scroll to position [5164, 0]
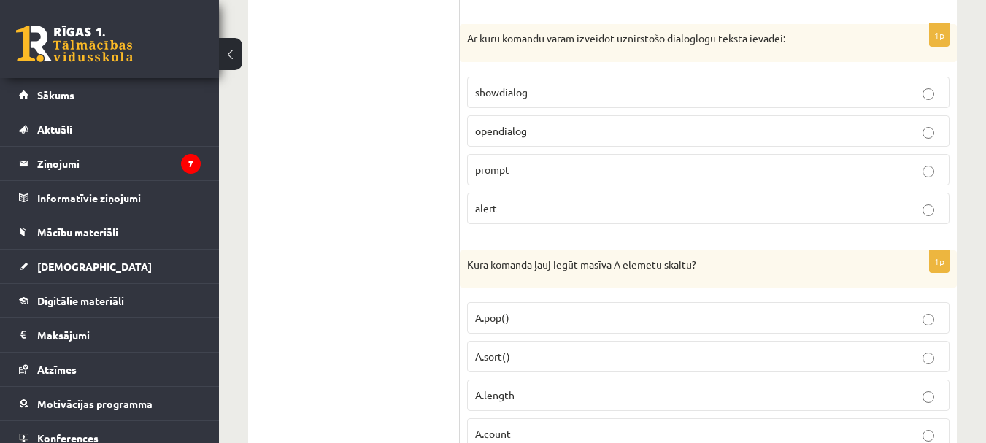
click at [705, 119] on label "opendialog" at bounding box center [708, 130] width 482 height 31
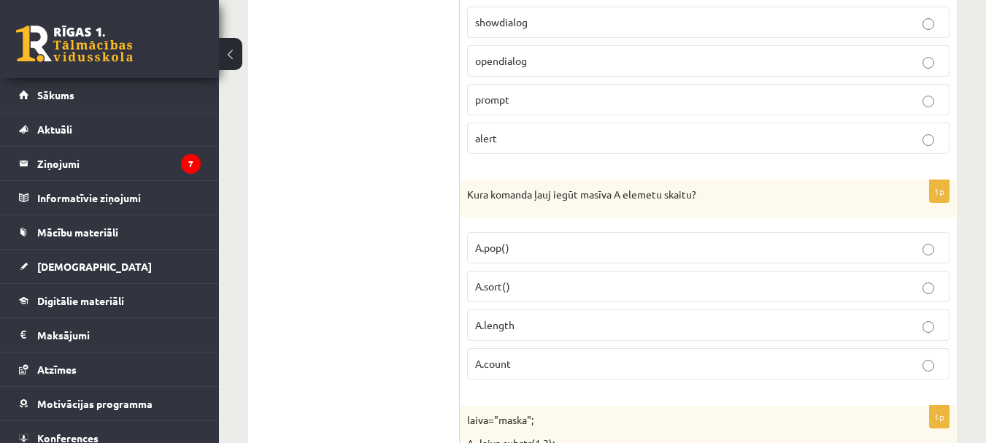
scroll to position [5248, 0]
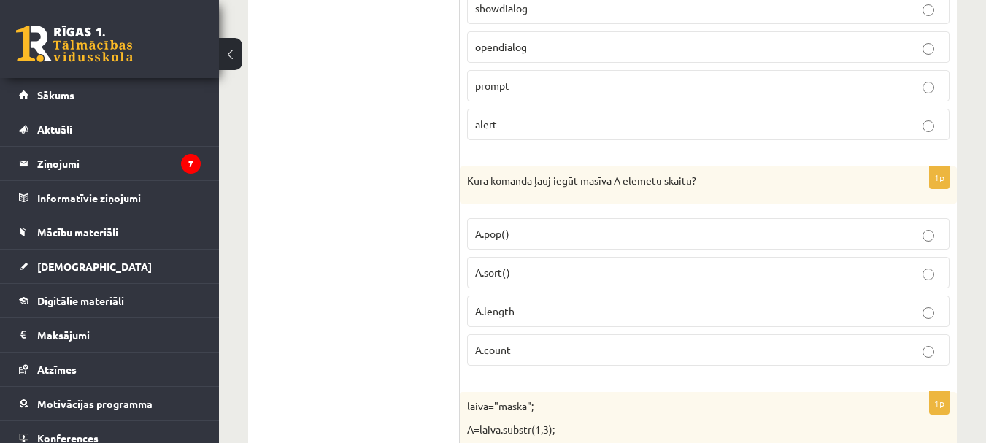
click at [609, 326] on label "A.length" at bounding box center [708, 311] width 482 height 31
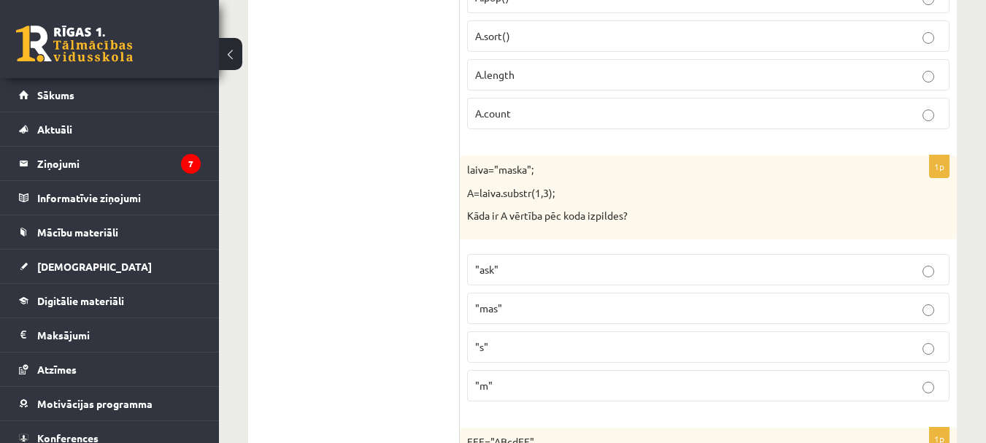
scroll to position [5512, 0]
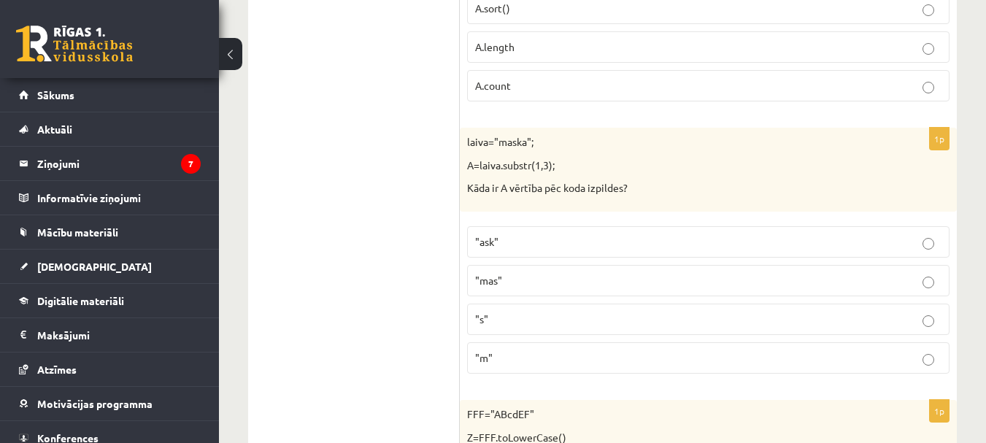
click at [580, 337] on fieldset ""ask" "mas" "s" "m"" at bounding box center [708, 298] width 482 height 159
click at [584, 323] on p ""s"" at bounding box center [708, 319] width 466 height 15
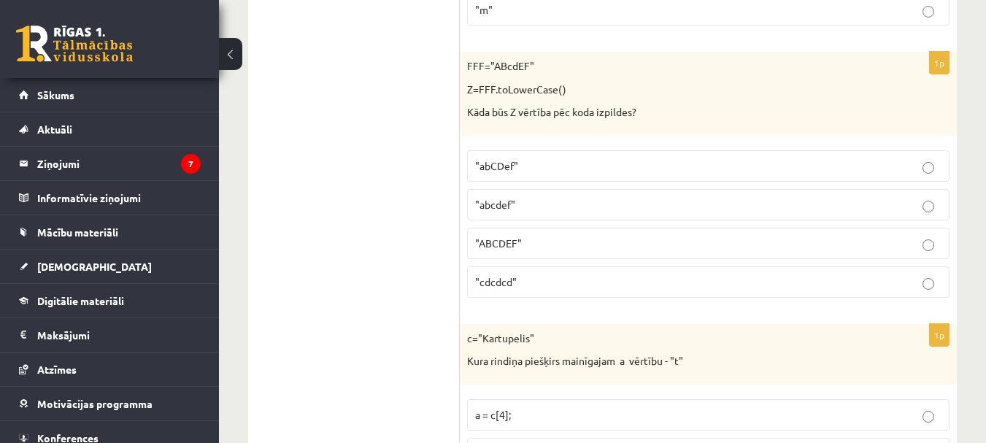
scroll to position [5874, 0]
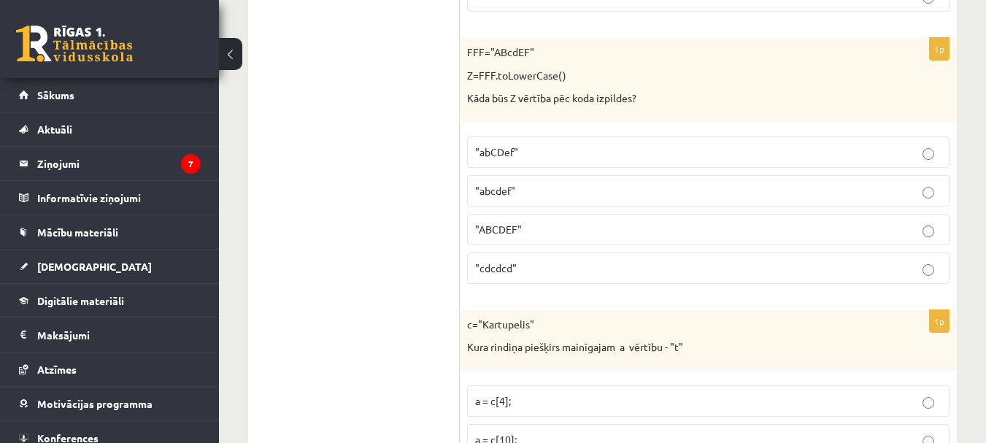
click at [598, 193] on p ""abcdef"" at bounding box center [708, 190] width 466 height 15
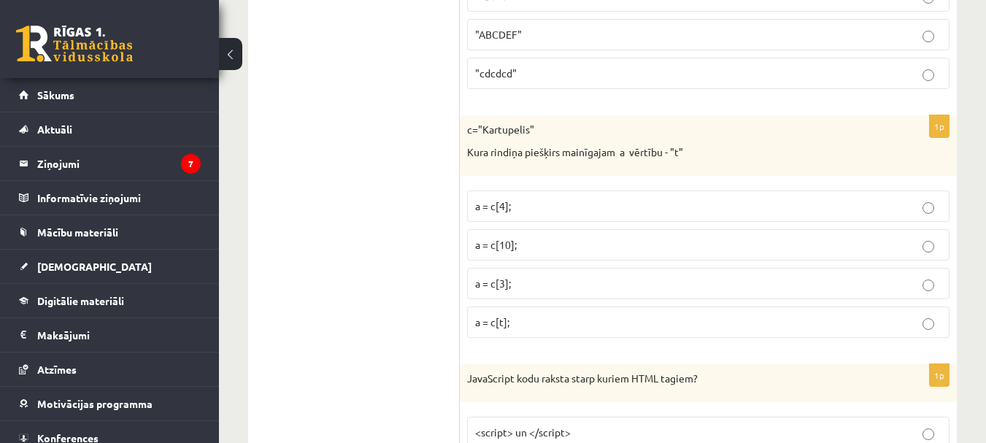
scroll to position [6083, 0]
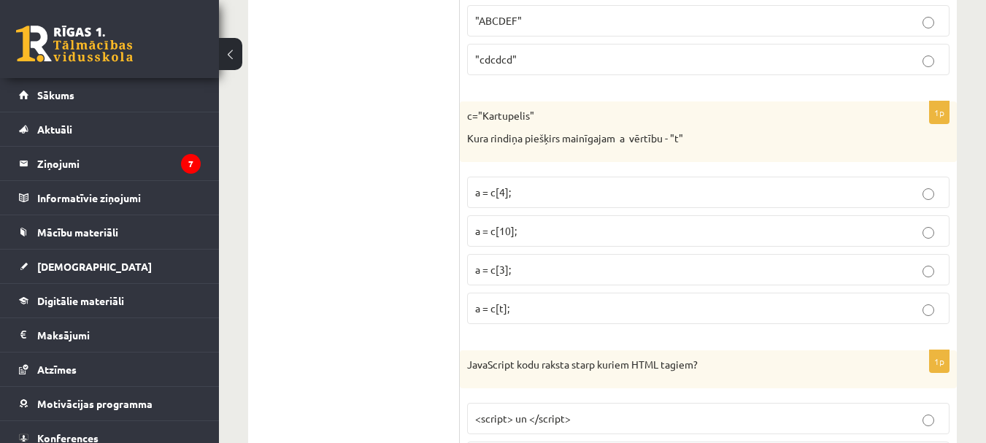
click at [545, 271] on p "a = c[3];" at bounding box center [708, 269] width 466 height 15
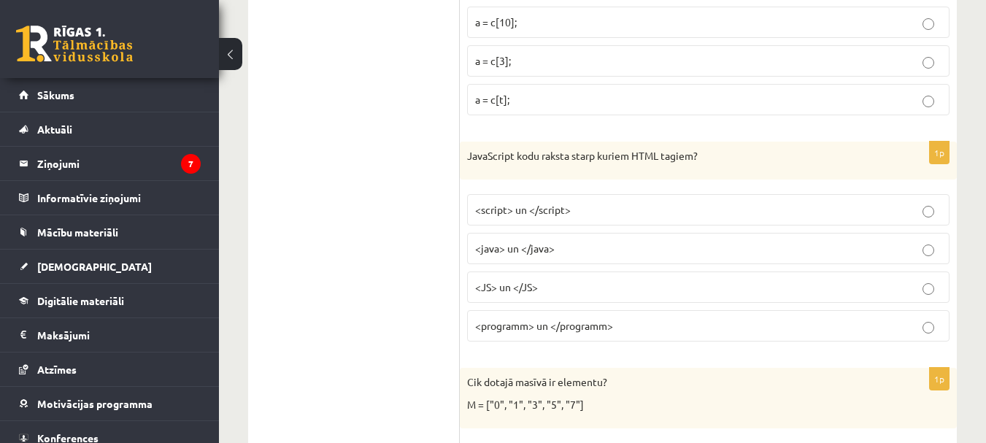
scroll to position [6320, 0]
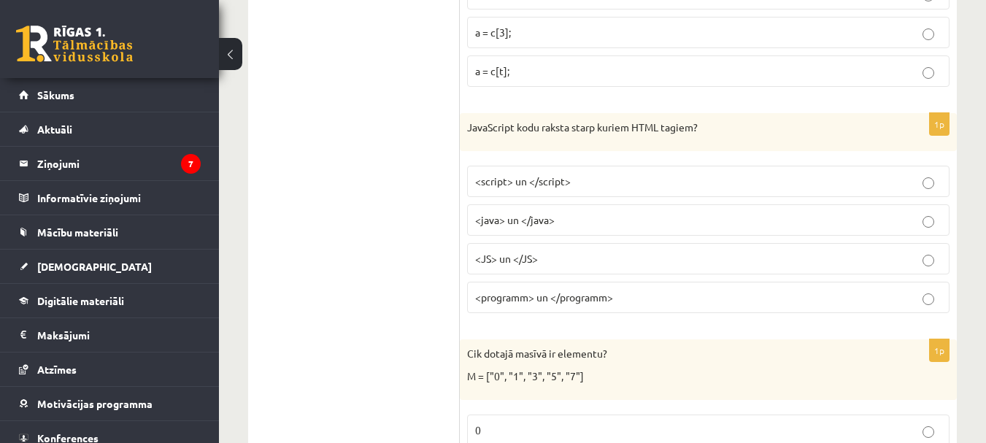
click at [620, 181] on p "<script> un </script>" at bounding box center [708, 181] width 466 height 15
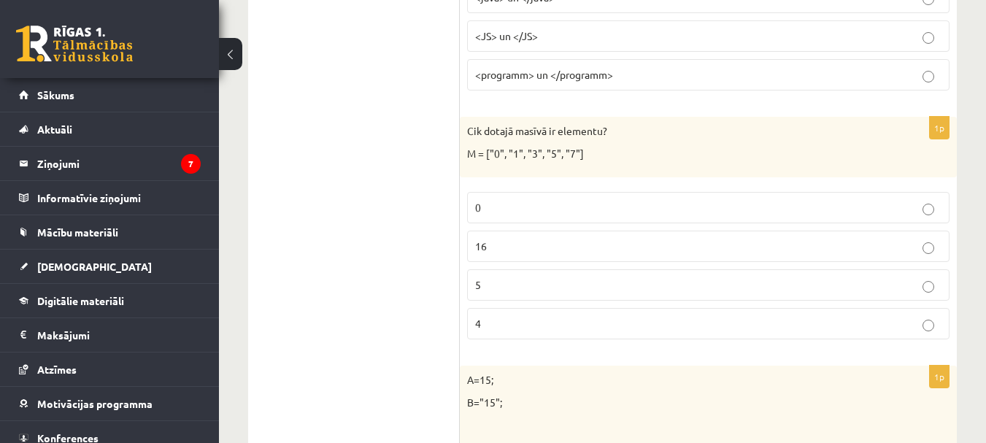
scroll to position [6556, 0]
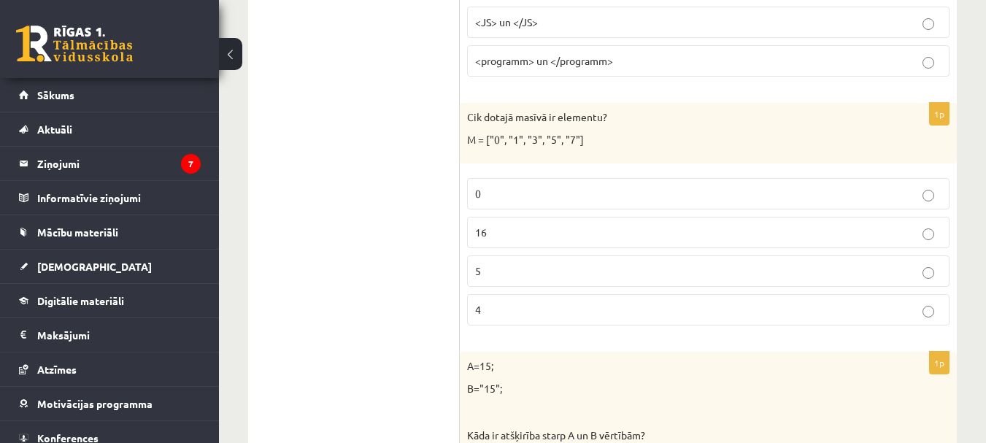
drag, startPoint x: 485, startPoint y: 282, endPoint x: 490, endPoint y: 277, distance: 7.8
click at [490, 277] on label "5" at bounding box center [708, 270] width 482 height 31
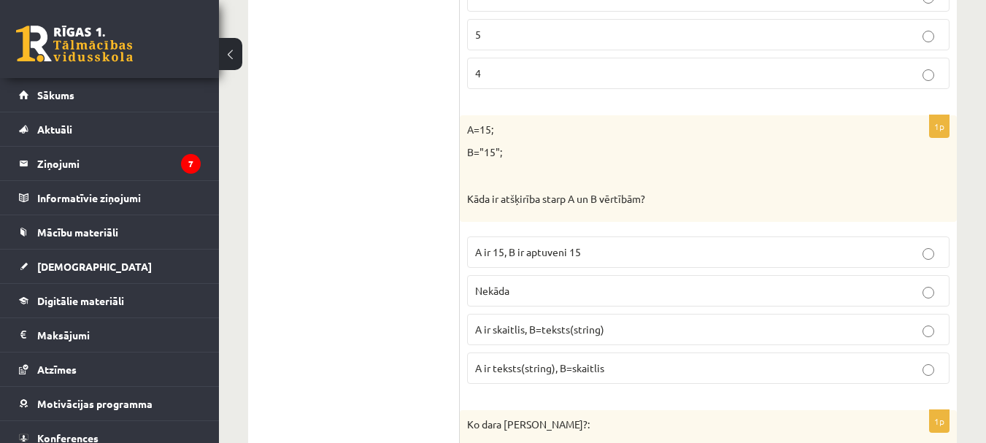
scroll to position [6835, 0]
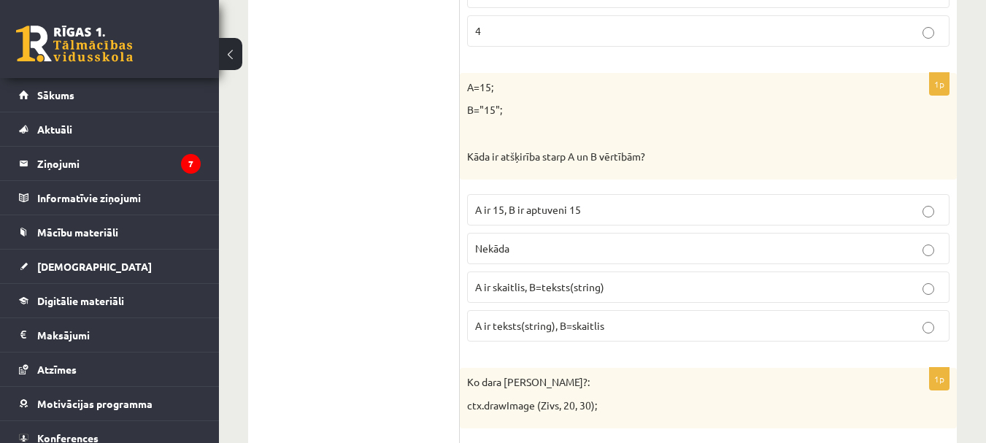
click at [585, 202] on label "A ir 15, B ir aptuveni 15" at bounding box center [708, 209] width 482 height 31
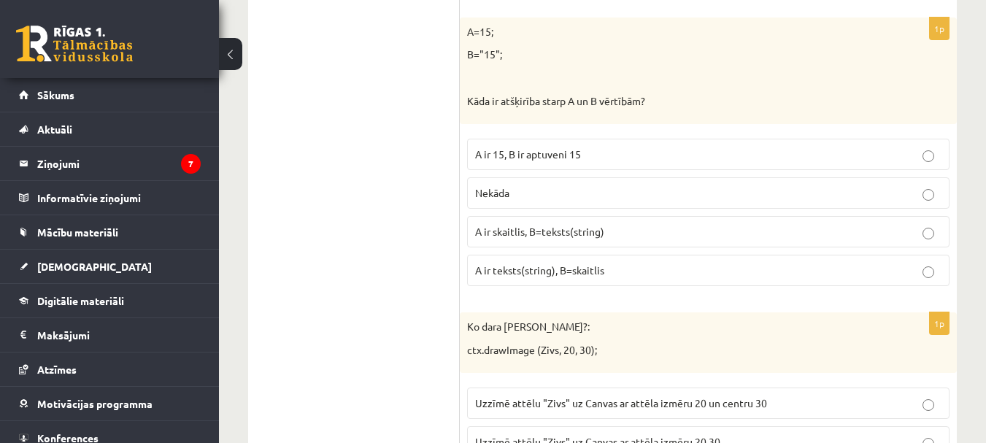
scroll to position [6877, 0]
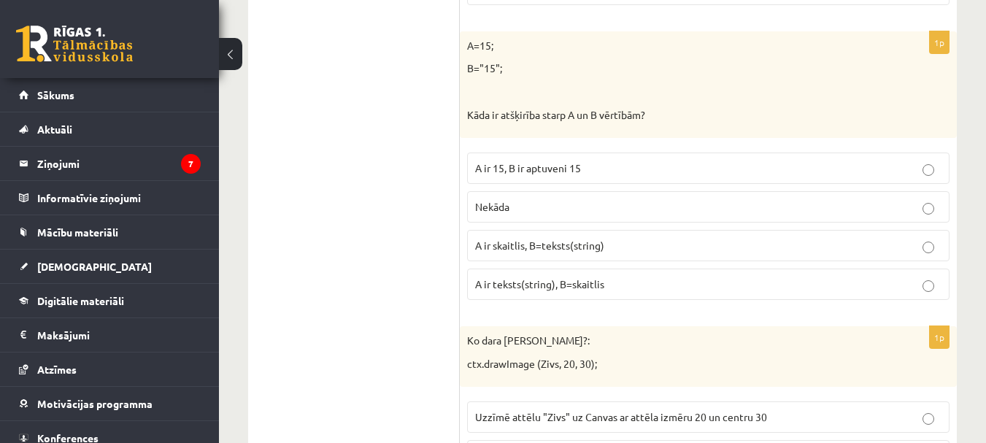
click at [671, 218] on label "Nekāda" at bounding box center [708, 206] width 482 height 31
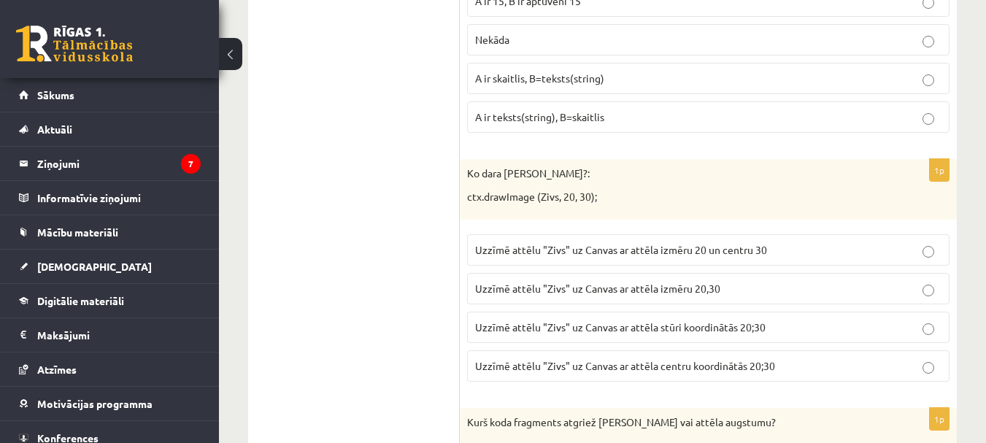
scroll to position [7072, 0]
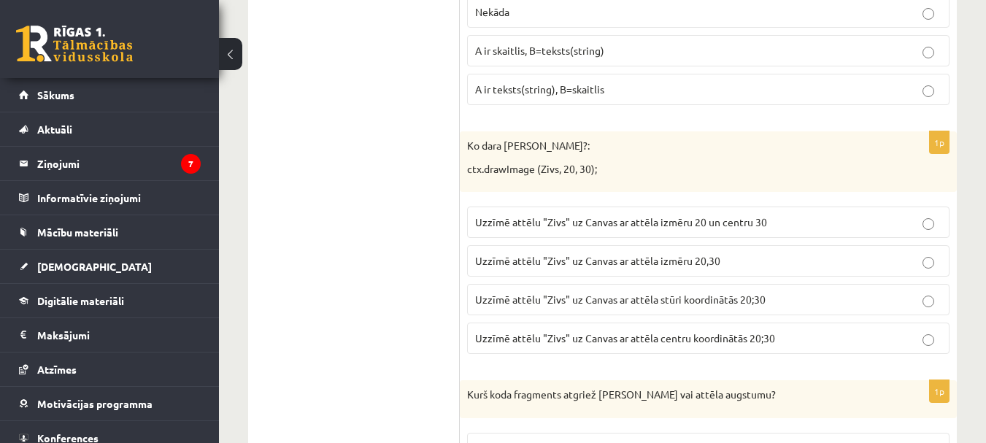
click at [870, 307] on p "Uzzīmē attēlu "Zivs" uz Canvas ar attēla stūri koordinātās 20;30" at bounding box center [708, 299] width 466 height 15
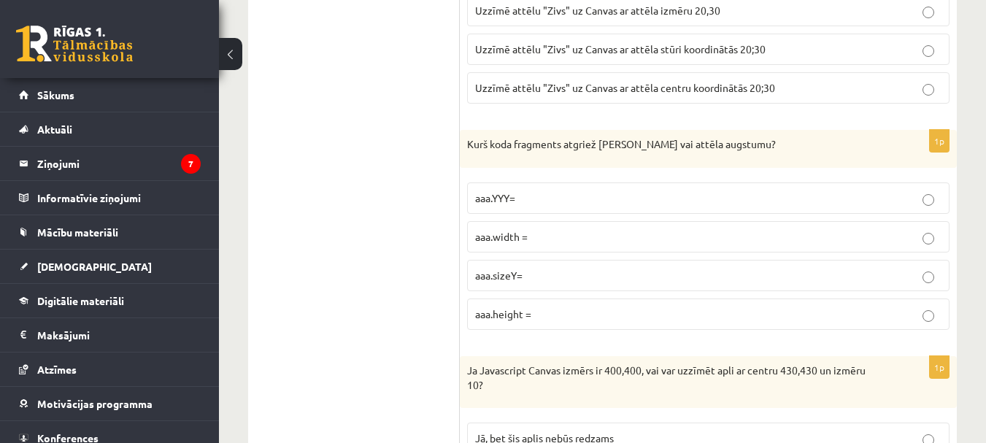
scroll to position [7336, 0]
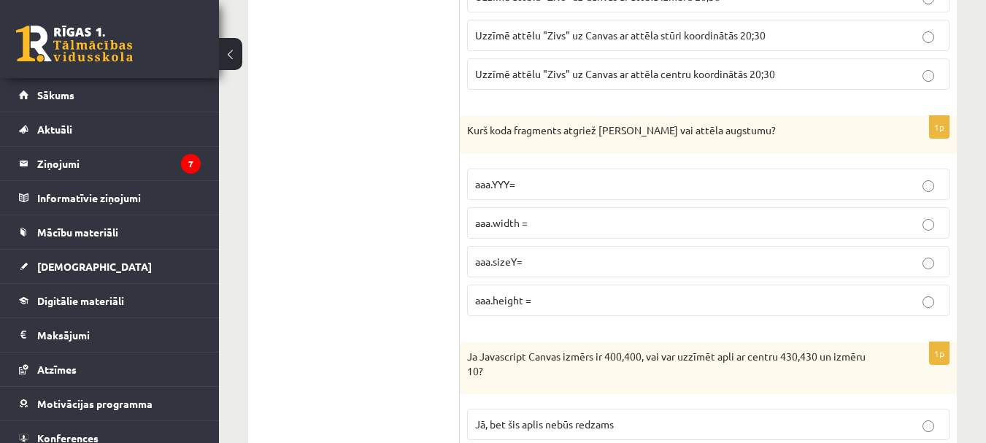
click at [550, 265] on p "aaa.sizeY=" at bounding box center [708, 261] width 466 height 15
click at [736, 307] on p "aaa.height =" at bounding box center [708, 300] width 466 height 15
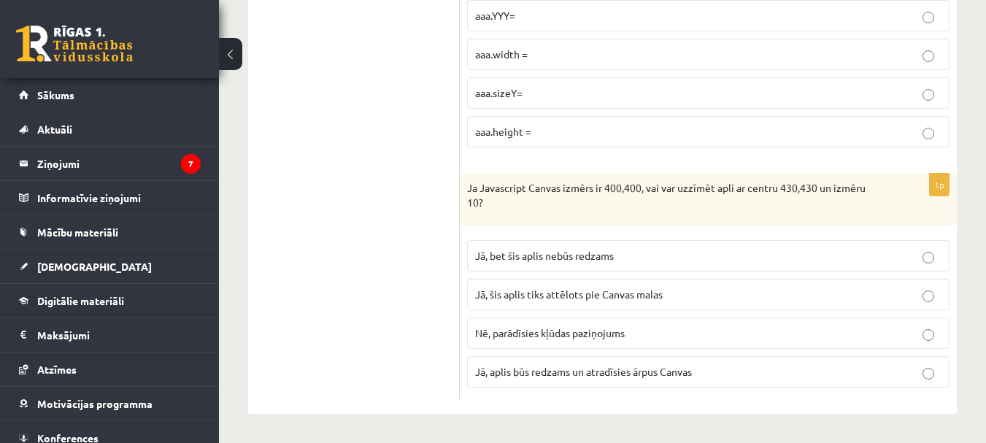
click at [624, 327] on span "Nē, parādīsies kļūdas paziņojums" at bounding box center [550, 332] width 150 height 13
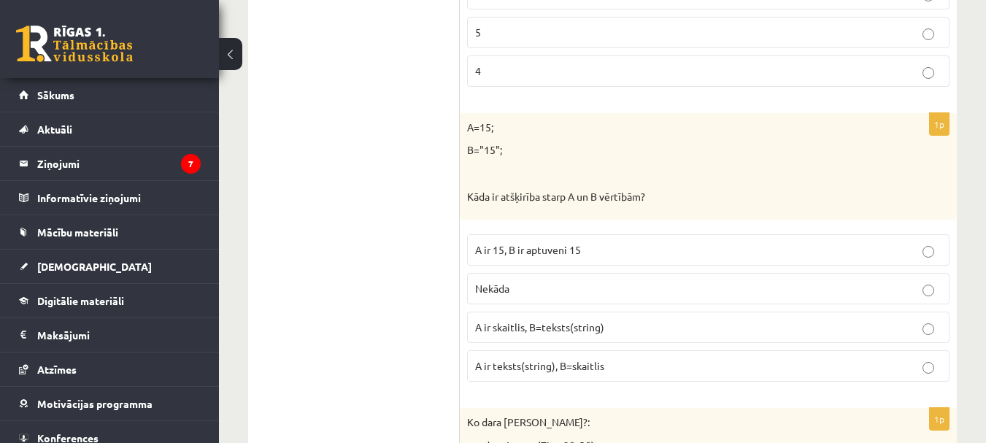
scroll to position [6600, 0]
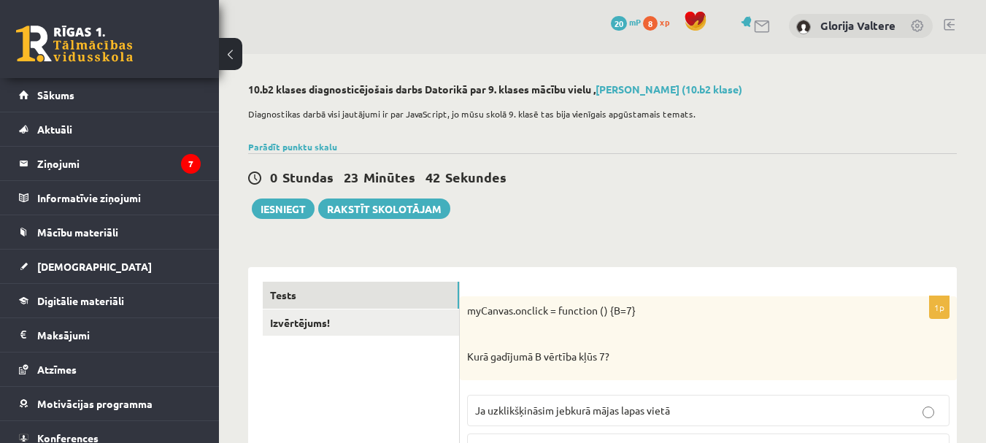
scroll to position [0, 0]
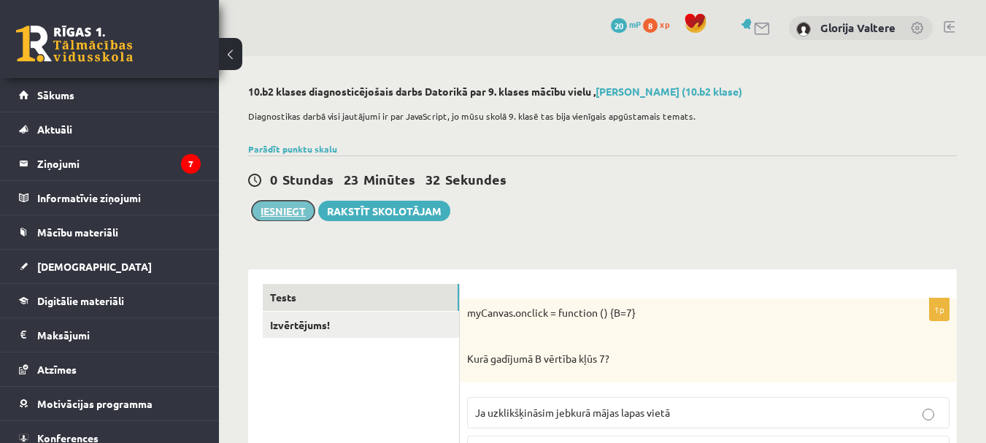
click at [296, 203] on button "Iesniegt" at bounding box center [283, 211] width 63 height 20
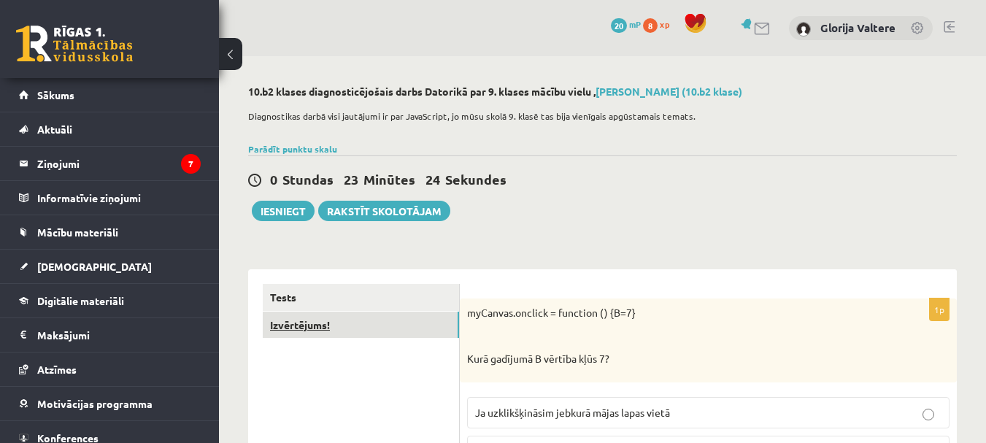
click at [390, 328] on link "Izvērtējums!" at bounding box center [361, 325] width 196 height 27
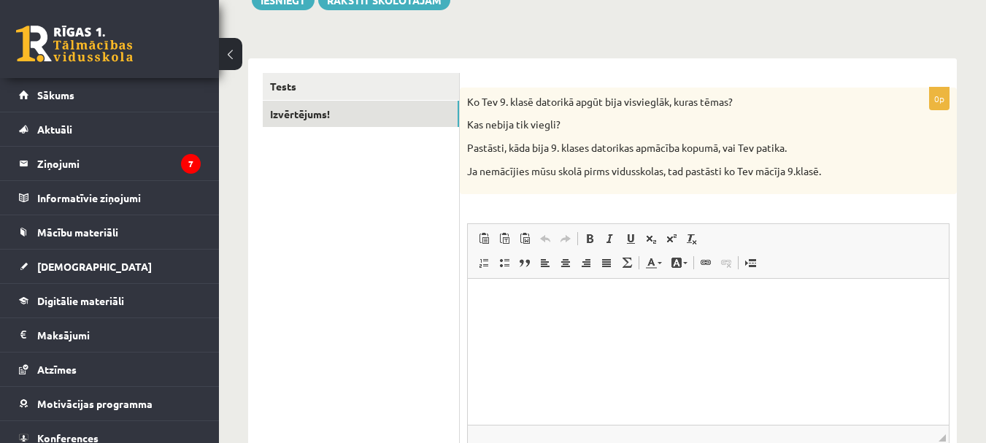
scroll to position [218, 0]
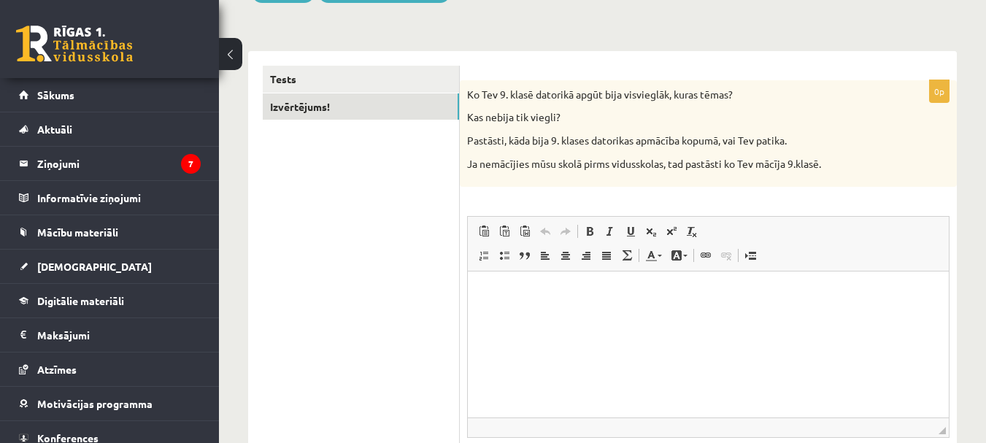
click at [984, 315] on div "10.b2 klases diagnosticējošais darbs Datorikā par 9. klases mācību vielu , [PER…" at bounding box center [602, 200] width 767 height 725
click at [803, 296] on p "Визуальный текстовый редактор, wiswyg-editor-user-answer-47024834279520" at bounding box center [708, 293] width 452 height 15
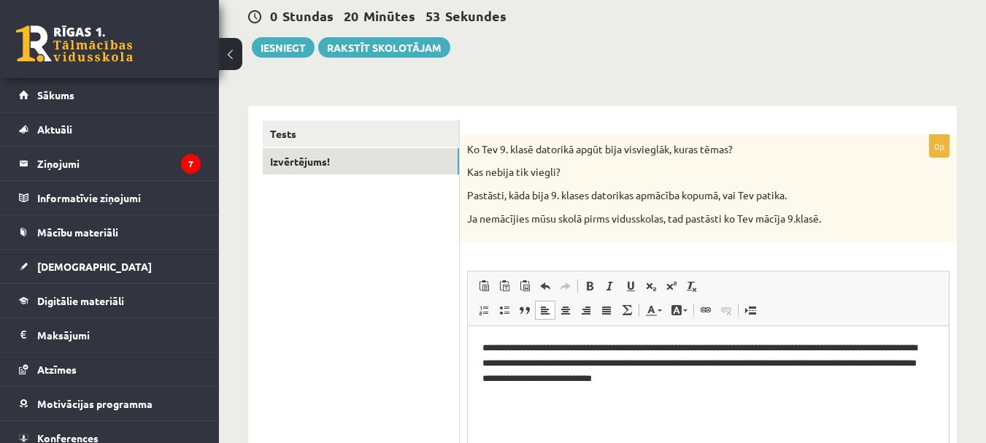
scroll to position [112, 0]
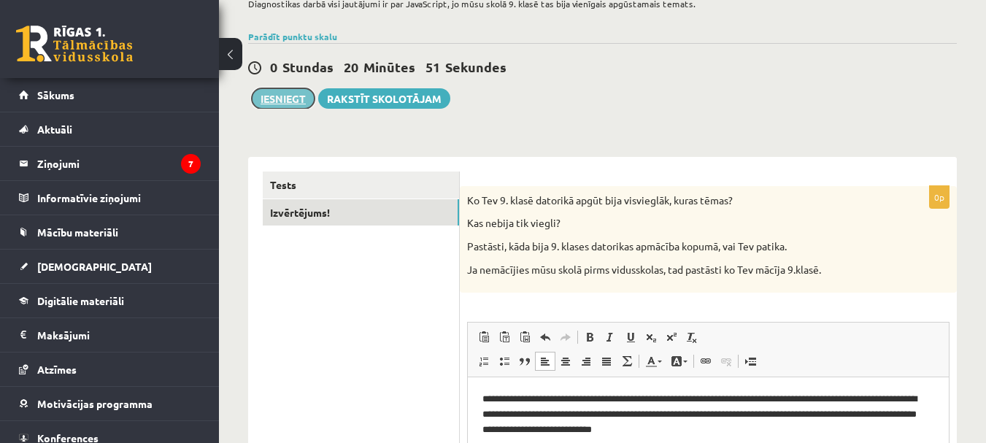
click at [282, 101] on button "Iesniegt" at bounding box center [283, 98] width 63 height 20
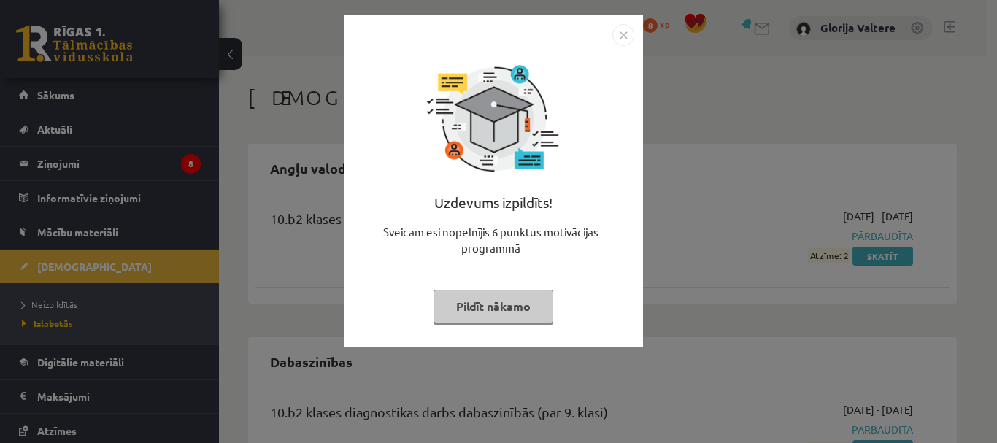
click at [509, 312] on button "Pildīt nākamo" at bounding box center [494, 307] width 120 height 34
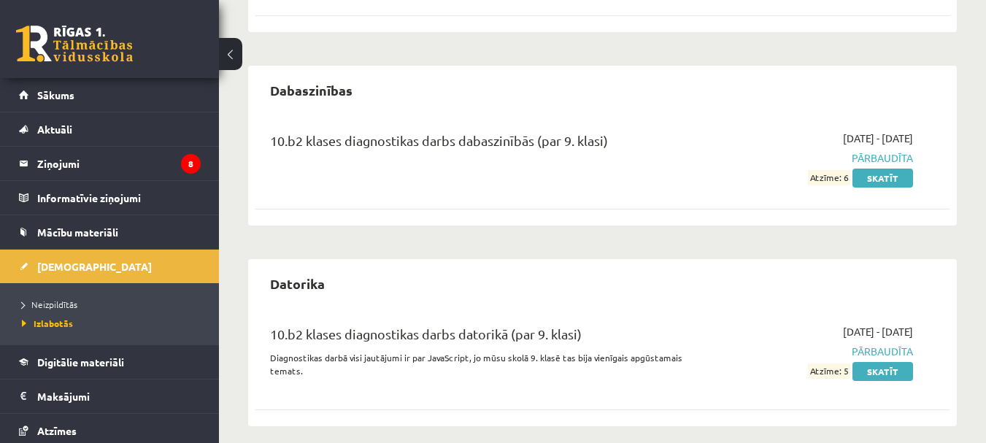
scroll to position [284, 0]
